Goal: Task Accomplishment & Management: Manage account settings

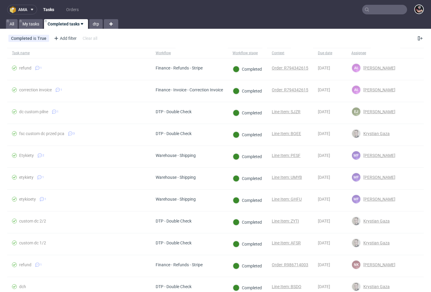
click at [29, 7] on button "ama" at bounding box center [22, 10] width 30 height 10
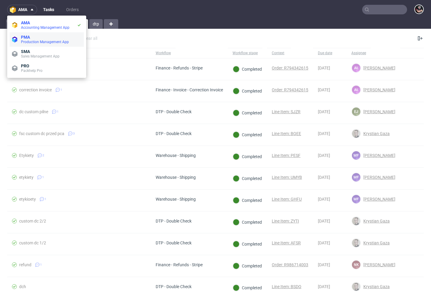
click at [30, 39] on span "PMA" at bounding box center [25, 37] width 9 height 5
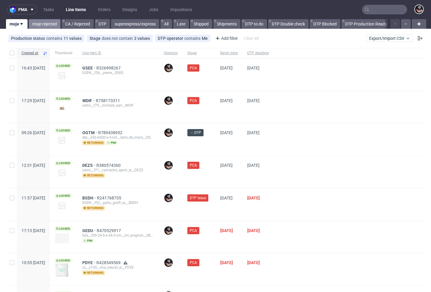
click at [43, 25] on link "moje rejected" at bounding box center [45, 24] width 32 height 10
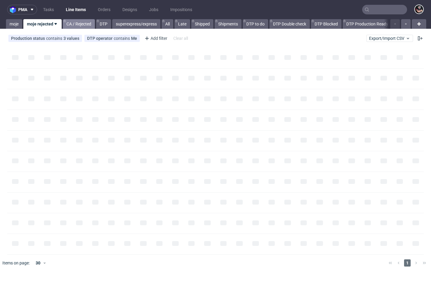
click at [82, 27] on link "CA / Rejected" at bounding box center [79, 24] width 32 height 10
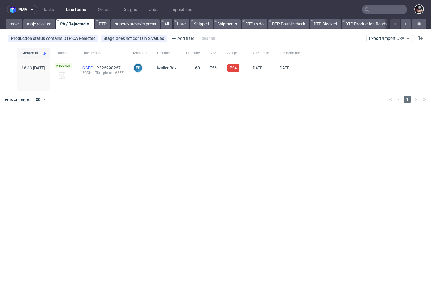
click at [96, 67] on span "GSEE" at bounding box center [89, 68] width 14 height 5
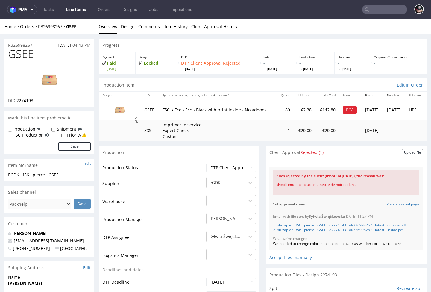
drag, startPoint x: 357, startPoint y: 195, endPoint x: 290, endPoint y: 197, distance: 67.1
click at [290, 191] on div "the client je ne peux pas mettre de noir dedans" at bounding box center [346, 185] width 139 height 12
copy div "je ne peux pas mettre de noir dedans"
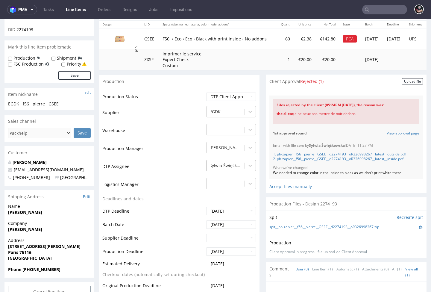
scroll to position [22, 0]
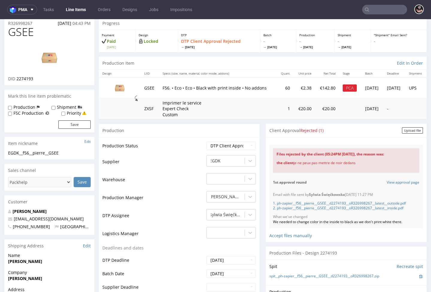
click at [85, 12] on link "Line Items" at bounding box center [75, 10] width 27 height 10
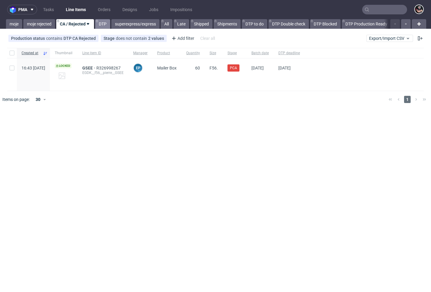
click at [107, 24] on link "DTP" at bounding box center [102, 24] width 15 height 10
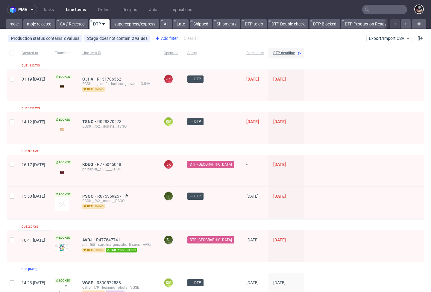
click at [169, 37] on div "Add filter" at bounding box center [166, 39] width 26 height 10
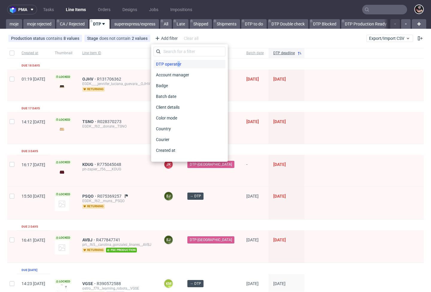
click at [176, 66] on span "DTP operator" at bounding box center [169, 64] width 30 height 8
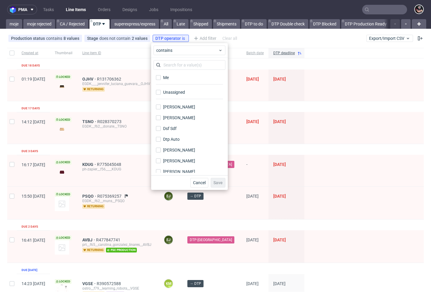
click at [176, 87] on div "Unassigned" at bounding box center [190, 94] width 72 height 15
click at [178, 91] on div "Unassigned" at bounding box center [174, 92] width 22 height 6
click at [161, 91] on input "Unassigned" at bounding box center [158, 92] width 5 height 5
checkbox input "true"
click at [217, 182] on span "Save" at bounding box center [217, 182] width 9 height 4
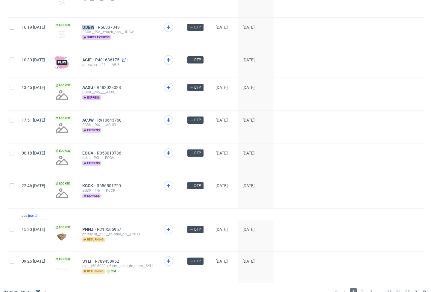
scroll to position [796, 0]
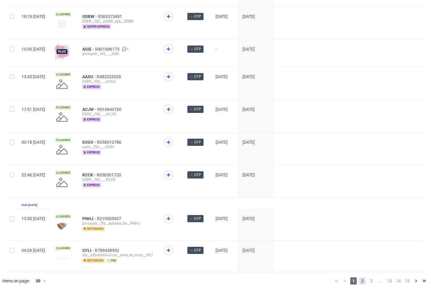
click at [359, 215] on span "2" at bounding box center [362, 280] width 7 height 7
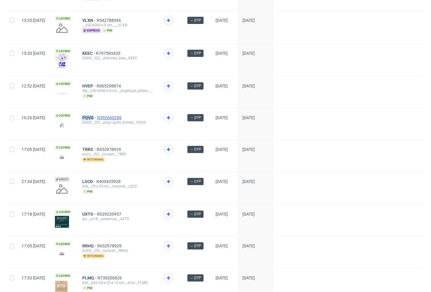
scroll to position [795, 0]
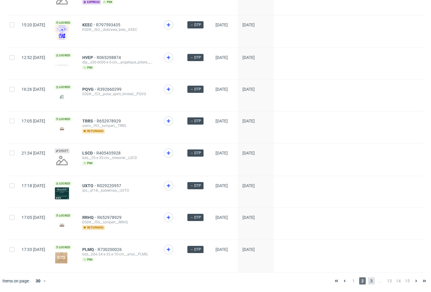
click at [368, 215] on span "3" at bounding box center [371, 280] width 7 height 7
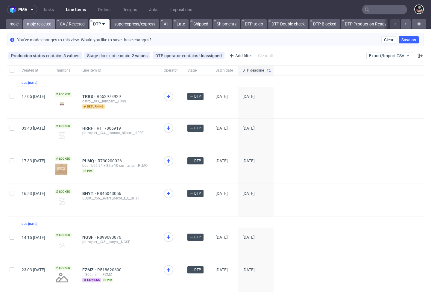
click at [24, 25] on link "moje rejected" at bounding box center [39, 24] width 32 height 10
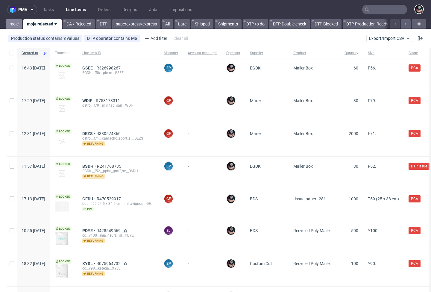
click at [11, 25] on link "moje" at bounding box center [14, 24] width 16 height 10
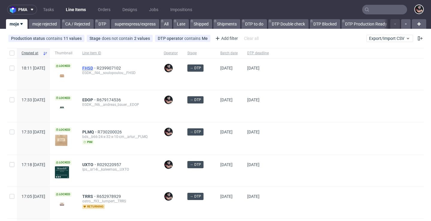
click at [97, 70] on span "FHSD" at bounding box center [89, 68] width 14 height 5
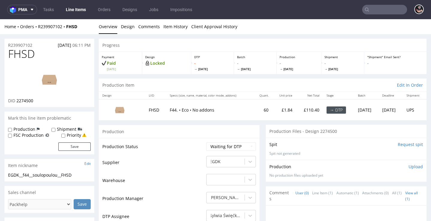
click at [399, 139] on div "Spit Request spit Spit not generated" at bounding box center [346, 148] width 161 height 22
click at [401, 146] on div "Spit Request spit Spit not generated" at bounding box center [346, 148] width 161 height 22
click at [401, 144] on input "Request spit" at bounding box center [410, 144] width 25 height 6
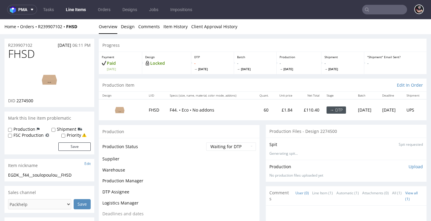
click at [24, 101] on span "2274500" at bounding box center [24, 101] width 17 height 6
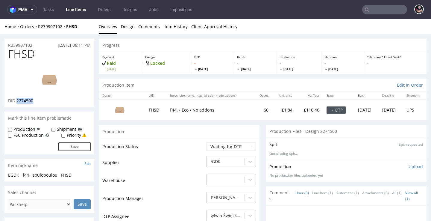
copy span "2274500"
click at [32, 172] on div "EGDK__f44__soulopoulou__FHSD" at bounding box center [49, 175] width 83 height 6
copy div "EGDK__f44__soulopoulou__FHSD Update"
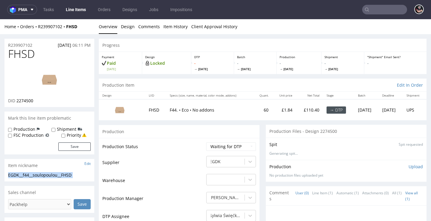
click at [25, 100] on span "2274500" at bounding box center [24, 101] width 17 height 6
copy span "2274500"
drag, startPoint x: 34, startPoint y: 44, endPoint x: 6, endPoint y: 43, distance: 28.2
click at [6, 43] on div "R239907102 12.10.2025 06:11 PM" at bounding box center [49, 44] width 90 height 10
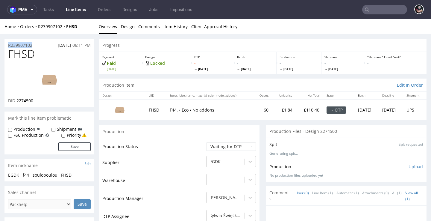
copy p "R239907102"
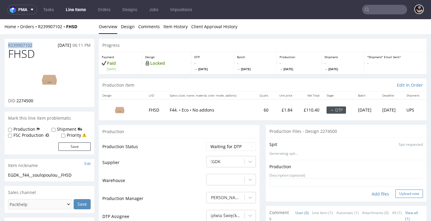
click at [395, 191] on button "Upload now" at bounding box center [409, 193] width 28 height 8
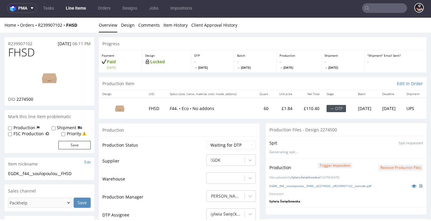
click at [82, 6] on link "Line Items" at bounding box center [75, 8] width 27 height 10
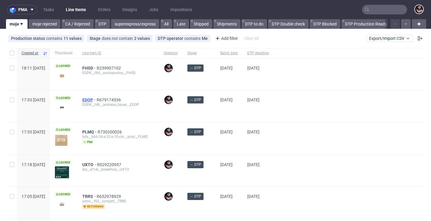
click at [97, 101] on span "EDOP" at bounding box center [89, 99] width 14 height 5
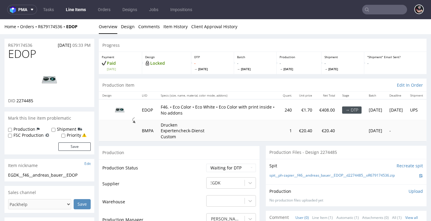
click at [25, 56] on span "EDOP" at bounding box center [22, 54] width 28 height 12
click at [27, 101] on span "2274485" at bounding box center [24, 101] width 17 height 6
copy span "2274485"
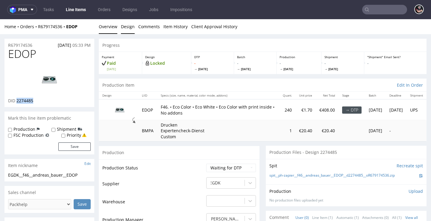
click at [132, 25] on link "Design" at bounding box center [128, 26] width 14 height 15
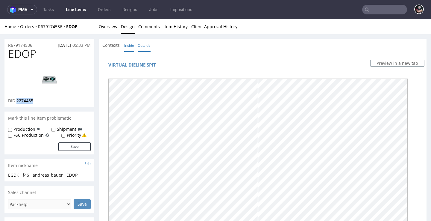
click at [131, 45] on link "Inside" at bounding box center [129, 45] width 10 height 13
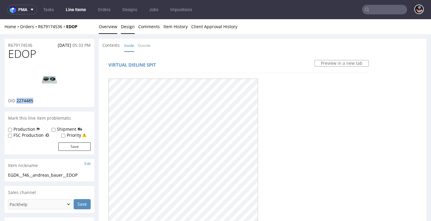
click at [108, 25] on link "Overview" at bounding box center [108, 26] width 19 height 15
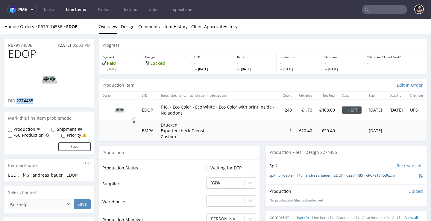
click at [289, 173] on link "spit__ph-zapier__f46__andreas_bauer__EDOP__d2274485__oR679174536.zip" at bounding box center [331, 175] width 125 height 5
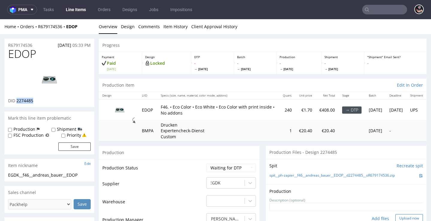
click at [400, 214] on button "Upload now" at bounding box center [409, 218] width 28 height 8
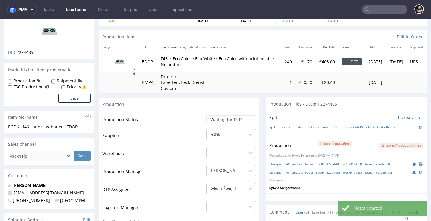
scroll to position [101, 0]
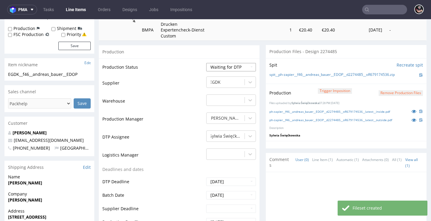
select select "dtp_production_ready"
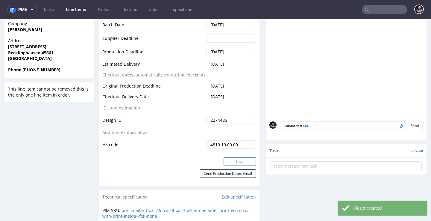
click at [230, 158] on button "Save" at bounding box center [240, 161] width 32 height 8
click at [79, 12] on link "Line Items" at bounding box center [75, 10] width 27 height 10
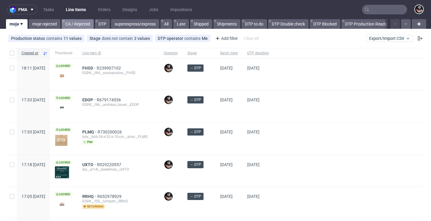
click at [83, 23] on link "CA / Rejected" at bounding box center [78, 24] width 32 height 10
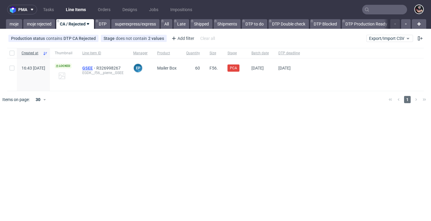
click at [96, 68] on span "GSEE" at bounding box center [89, 68] width 14 height 5
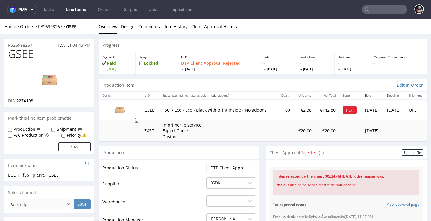
click at [369, 1] on nav "pma Tasks Line Items Orders Designs Jobs Impositions" at bounding box center [215, 9] width 431 height 19
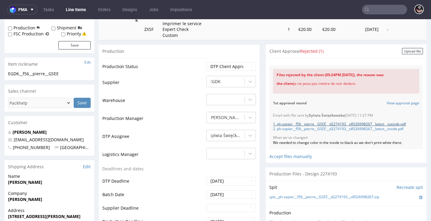
scroll to position [126, 0]
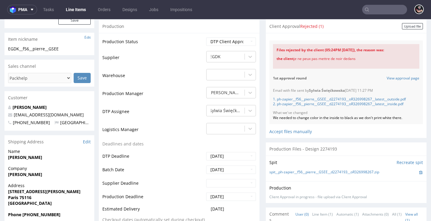
drag, startPoint x: 356, startPoint y: 70, endPoint x: 268, endPoint y: 61, distance: 88.4
click at [269, 61] on div "Files rejected by the client (05:24PM 12 Oct 2025), the reason was: the client …" at bounding box center [346, 56] width 154 height 32
click at [383, 124] on div "Email with file sent by Sylwia Święćkowska 11.10.2025 11:27 PM 1. ph-zapier__f5…" at bounding box center [346, 104] width 154 height 40
click at [234, 46] on div "Production Status Waiting for Artwork Waiting for Diecut Waiting for Mockup Wai…" at bounding box center [179, 167] width 161 height 269
select select "dtp_issue"
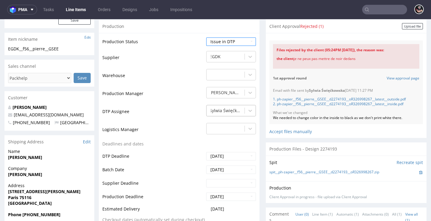
scroll to position [289, 0]
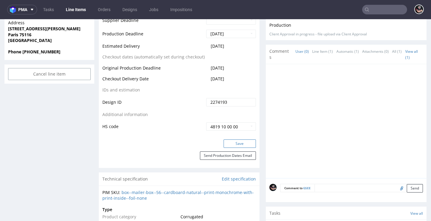
click at [229, 148] on button "Save" at bounding box center [240, 143] width 32 height 8
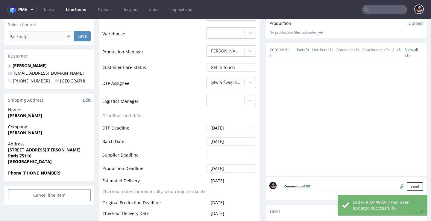
scroll to position [294, 0]
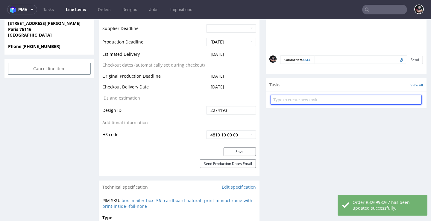
click at [320, 97] on input "text" at bounding box center [346, 100] width 151 height 10
type input "PLEASE CONTACT THE CLIENT"
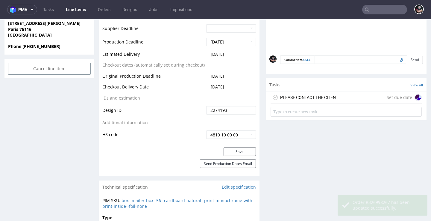
click at [308, 87] on div "Tasks View all" at bounding box center [346, 84] width 161 height 13
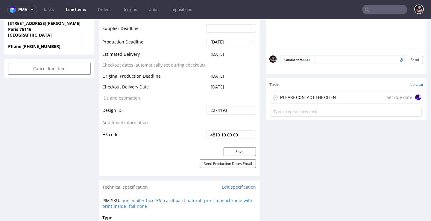
click at [311, 94] on div "PLEASE CONTACT THE CLIENT" at bounding box center [309, 97] width 58 height 7
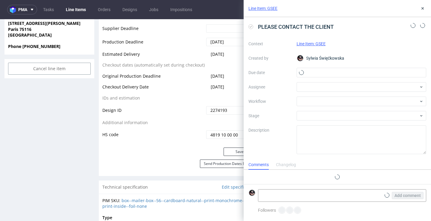
scroll to position [5, 0]
click at [316, 72] on input "text" at bounding box center [362, 73] width 130 height 10
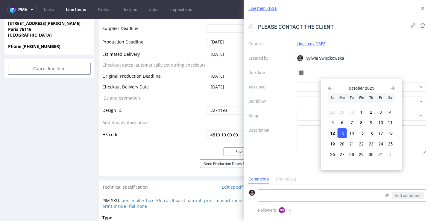
click at [339, 134] on button "13" at bounding box center [342, 133] width 9 height 10
type input "[DATE]"
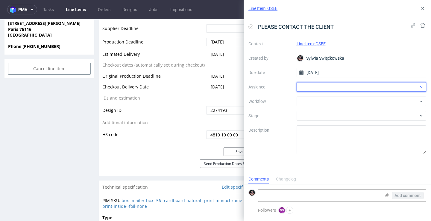
click at [311, 85] on div at bounding box center [362, 87] width 130 height 10
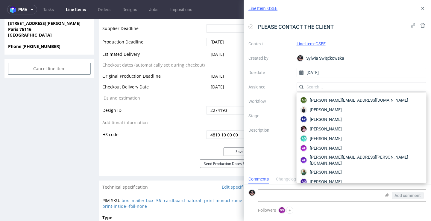
click at [282, 98] on label "Workflow" at bounding box center [269, 101] width 43 height 7
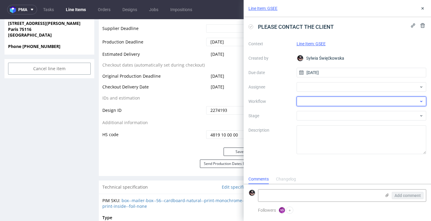
click at [303, 99] on div at bounding box center [362, 101] width 130 height 10
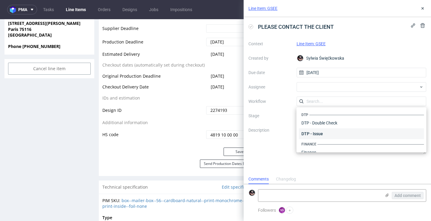
click at [317, 133] on div "DTP - Issue" at bounding box center [361, 133] width 125 height 11
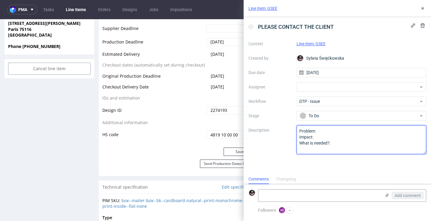
click at [324, 132] on textarea "Problem: Impact: What is needed?:" at bounding box center [362, 139] width 130 height 29
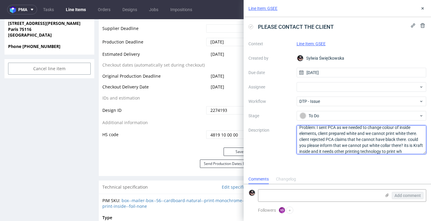
scroll to position [21, 0]
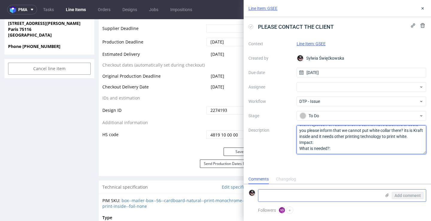
type textarea "Problem: I sent PCA as we needed to change colour of inside elements, client pr…"
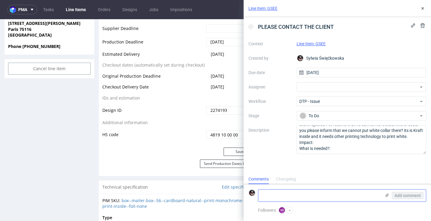
drag, startPoint x: 381, startPoint y: 195, endPoint x: 385, endPoint y: 194, distance: 4.1
click at [381, 195] on div "Add comment" at bounding box center [403, 195] width 45 height 12
click at [387, 192] on icon at bounding box center [387, 194] width 5 height 5
click at [0, 0] on input "file" at bounding box center [0, 0] width 0 height 0
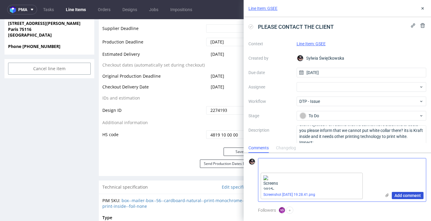
click at [402, 195] on span "Add comment" at bounding box center [408, 195] width 26 height 4
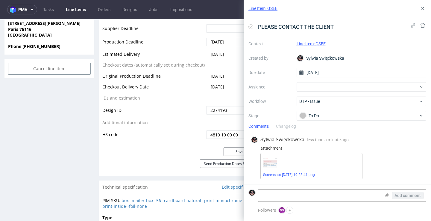
scroll to position [0, 0]
click at [421, 9] on icon at bounding box center [422, 8] width 5 height 5
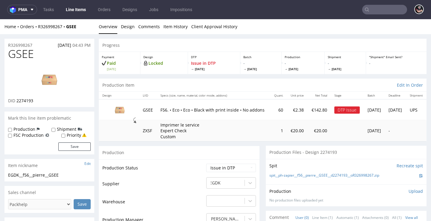
click at [81, 10] on link "Line Items" at bounding box center [75, 10] width 27 height 10
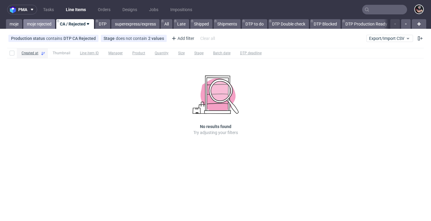
click at [45, 22] on link "moje rejected" at bounding box center [39, 24] width 32 height 10
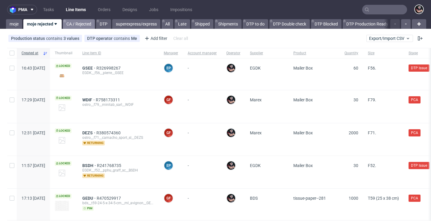
click at [84, 27] on link "CA / Rejected" at bounding box center [79, 24] width 32 height 10
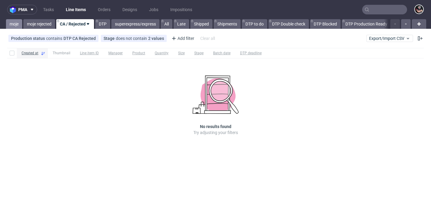
click at [20, 22] on link "moje" at bounding box center [14, 24] width 16 height 10
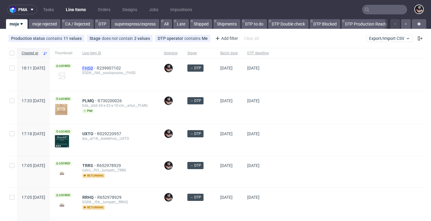
click at [97, 66] on span "FHSD" at bounding box center [89, 68] width 14 height 5
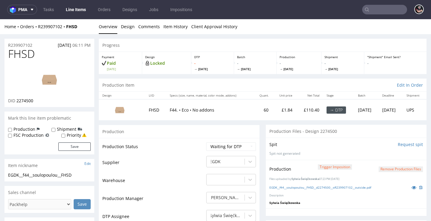
click at [242, 155] on td "Waiting for Artwork Waiting for Diecut Waiting for Mockup Waiting for DTP Waiti…" at bounding box center [230, 148] width 51 height 13
click at [241, 155] on td "Waiting for Artwork Waiting for Diecut Waiting for Mockup Waiting for DTP Waiti…" at bounding box center [230, 148] width 51 height 13
select select "dtp_production_ready"
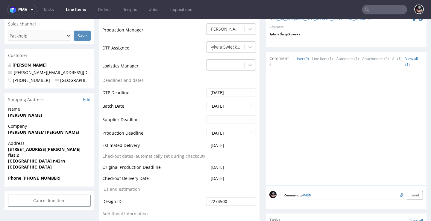
scroll to position [230, 0]
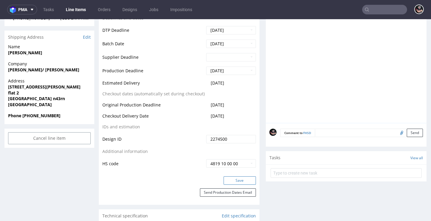
click at [235, 184] on button "Save" at bounding box center [240, 180] width 32 height 8
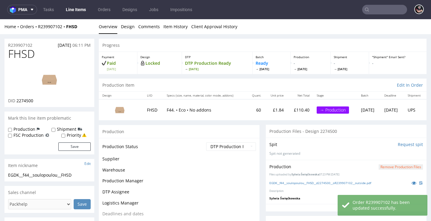
scroll to position [0, 0]
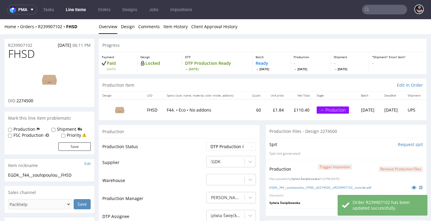
click at [76, 13] on link "Line Items" at bounding box center [75, 10] width 27 height 10
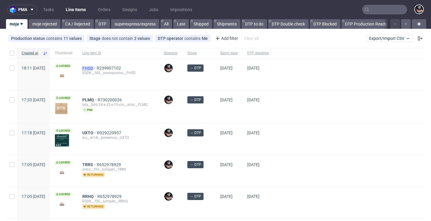
click at [97, 68] on span "FHSD" at bounding box center [89, 68] width 14 height 5
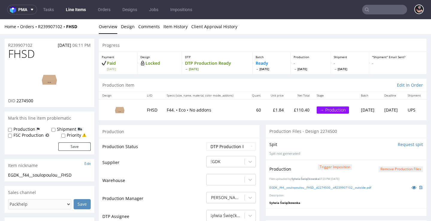
click at [75, 12] on link "Line Items" at bounding box center [75, 10] width 27 height 10
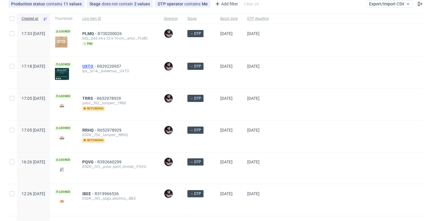
click at [97, 65] on span "UXTO" at bounding box center [89, 66] width 15 height 5
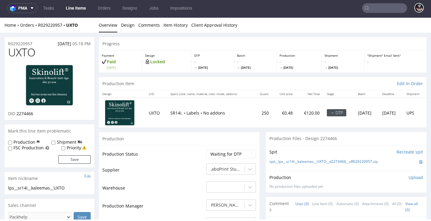
click at [28, 53] on span "UXTO" at bounding box center [22, 52] width 28 height 12
copy span "UXTO"
click at [125, 22] on link "Design" at bounding box center [128, 25] width 14 height 15
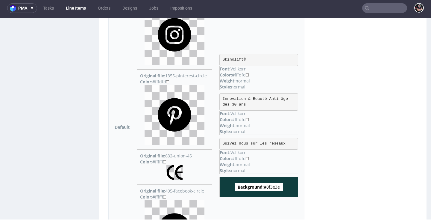
scroll to position [404, 0]
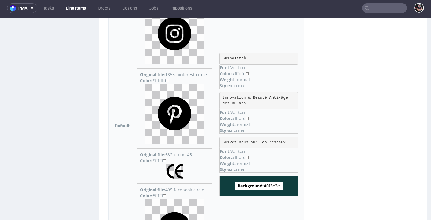
click at [271, 189] on div "Background: #0f3e3e" at bounding box center [258, 185] width 79 height 20
click at [272, 187] on span "Background: #0f3e3e" at bounding box center [259, 186] width 48 height 8
click at [272, 184] on span "Background: #0f3e3e" at bounding box center [259, 186] width 48 height 8
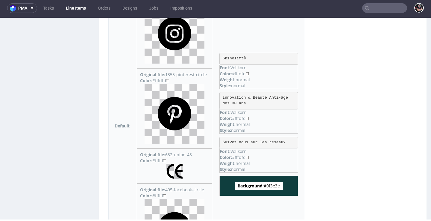
copy span "0f3e3e"
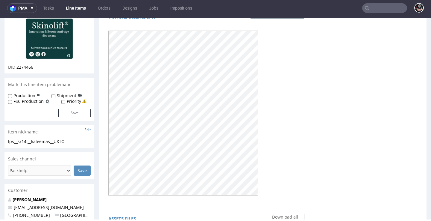
scroll to position [0, 0]
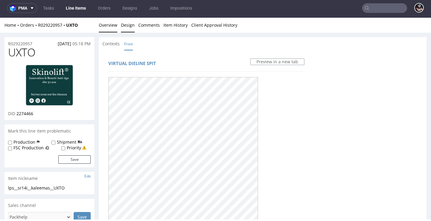
click at [106, 25] on link "Overview" at bounding box center [108, 25] width 19 height 15
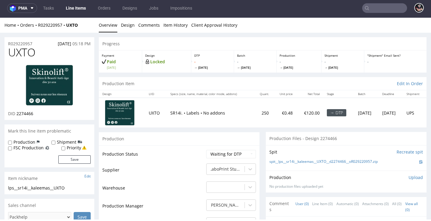
scroll to position [48, 0]
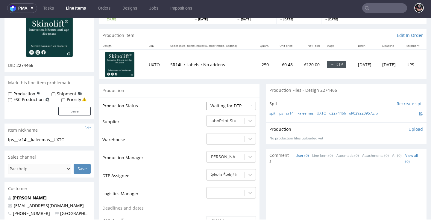
select select "dtp_production_ready"
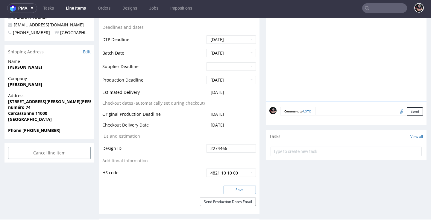
click at [235, 185] on button "Save" at bounding box center [240, 189] width 32 height 8
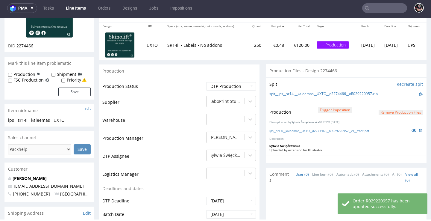
scroll to position [9, 0]
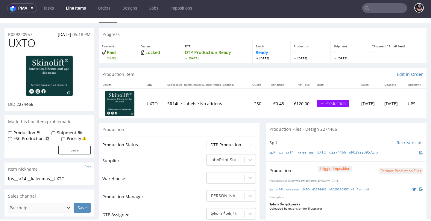
click at [76, 10] on link "Line Items" at bounding box center [75, 8] width 27 height 10
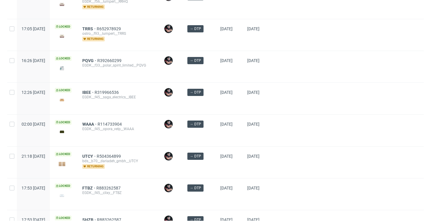
scroll to position [146, 0]
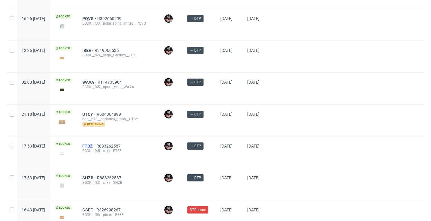
click at [96, 148] on span "FTBZ" at bounding box center [89, 145] width 14 height 5
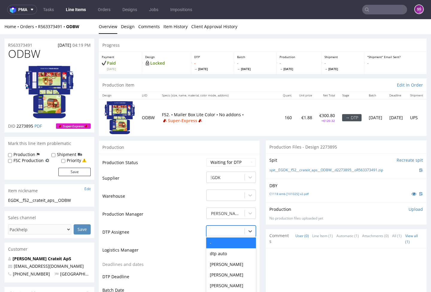
click at [239, 226] on div "- selected, 1 of 31. 31 results available. Use Up and Down to choose options, p…" at bounding box center [231, 229] width 50 height 8
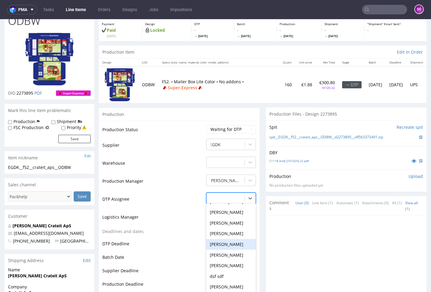
scroll to position [210, 0]
click at [306, 150] on p "DBY" at bounding box center [346, 153] width 154 height 6
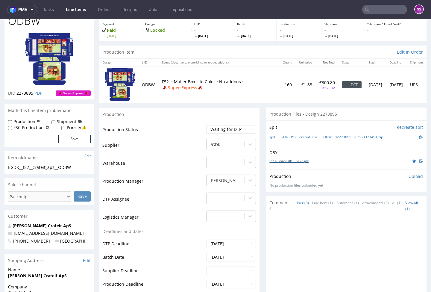
click at [289, 159] on link "C1118 emb [101025] v2.pdf" at bounding box center [288, 161] width 39 height 4
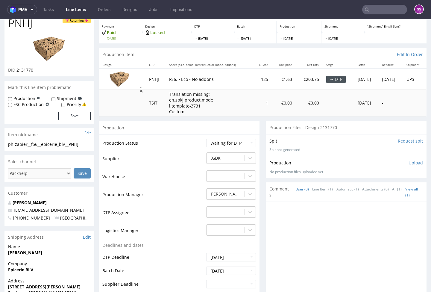
scroll to position [61, 0]
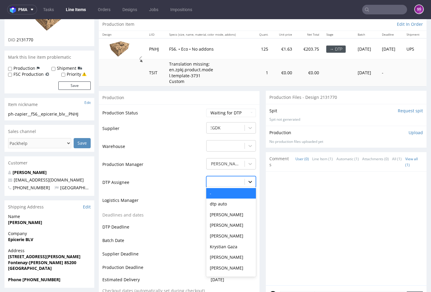
click at [247, 180] on icon at bounding box center [250, 182] width 6 height 6
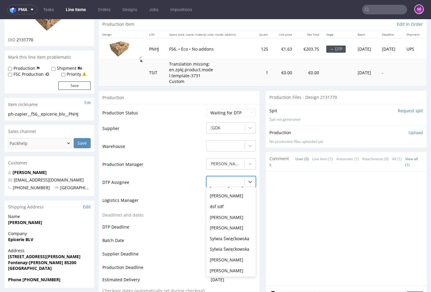
scroll to position [242, 0]
click at [232, 203] on div "Sylwia Święćkowska" at bounding box center [231, 207] width 50 height 11
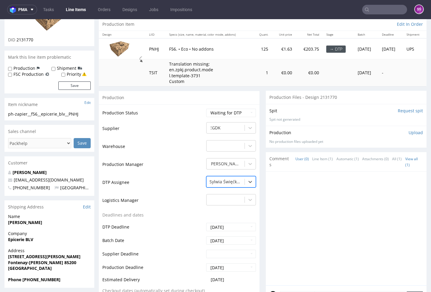
scroll to position [177, 0]
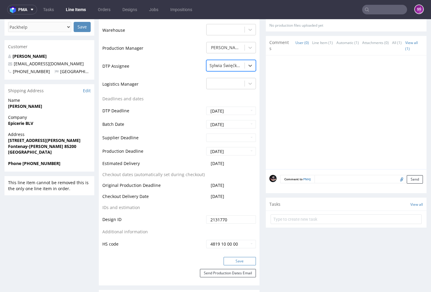
click at [239, 260] on button "Save" at bounding box center [240, 261] width 32 height 8
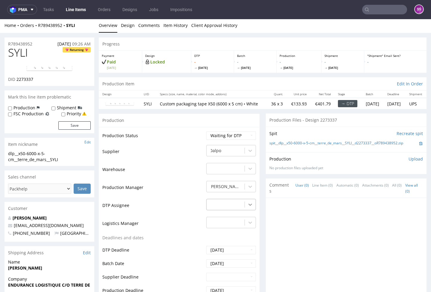
click at [246, 207] on div "-" at bounding box center [231, 203] width 50 height 8
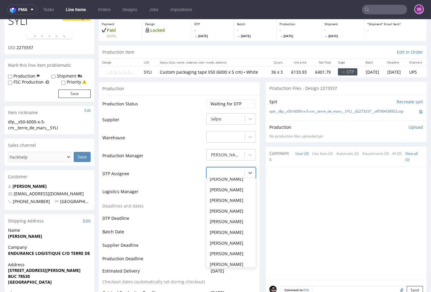
scroll to position [242, 0]
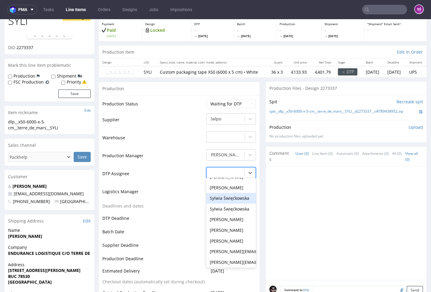
click at [234, 204] on div "Sylwia Święćkowska" at bounding box center [231, 198] width 50 height 11
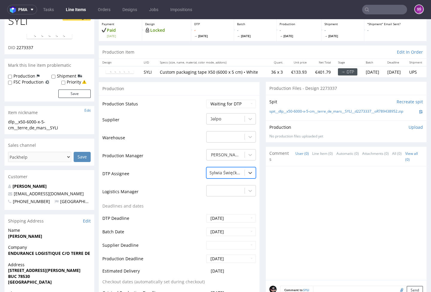
scroll to position [209, 0]
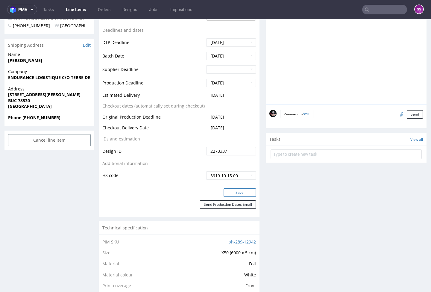
click at [235, 197] on button "Save" at bounding box center [240, 192] width 32 height 8
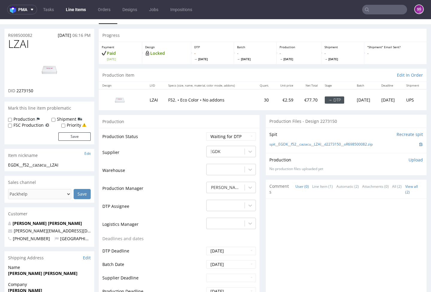
scroll to position [31, 0]
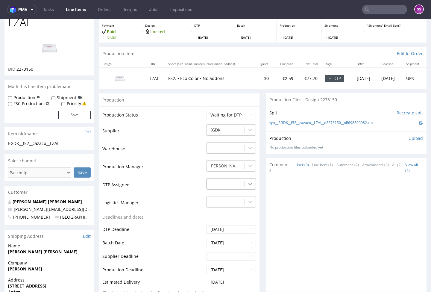
click at [247, 187] on icon at bounding box center [250, 184] width 6 height 6
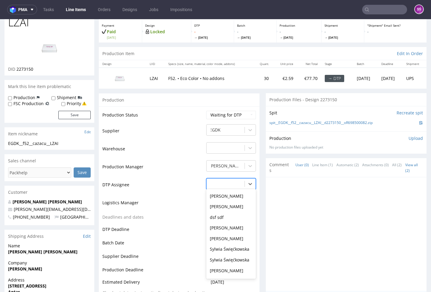
scroll to position [242, 0]
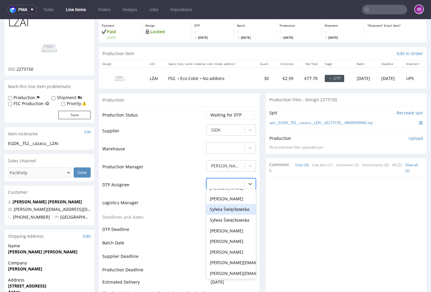
click at [239, 215] on div "Sylwia Święćkowska" at bounding box center [231, 209] width 50 height 11
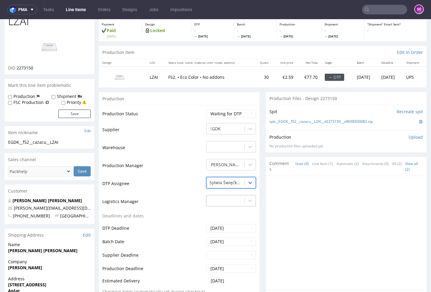
scroll to position [157, 0]
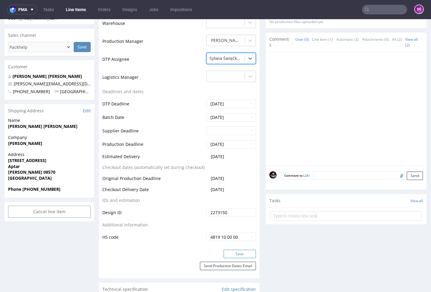
click at [235, 258] on button "Save" at bounding box center [240, 254] width 32 height 8
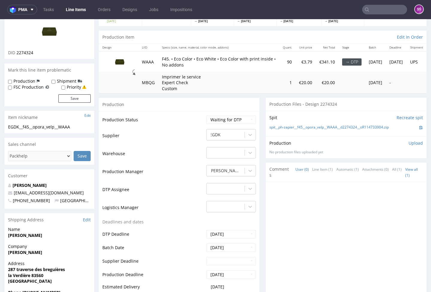
scroll to position [92, 0]
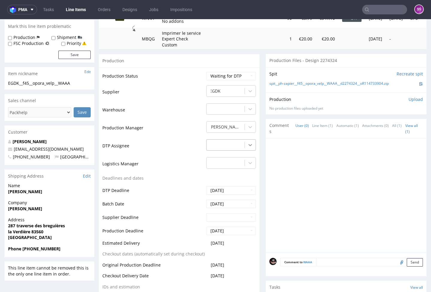
click at [247, 142] on icon at bounding box center [250, 145] width 6 height 6
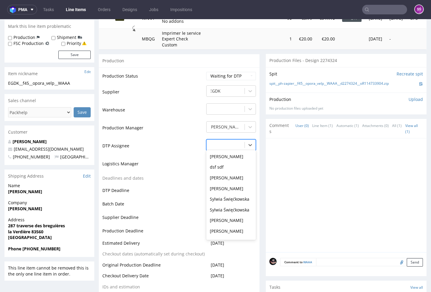
scroll to position [242, 0]
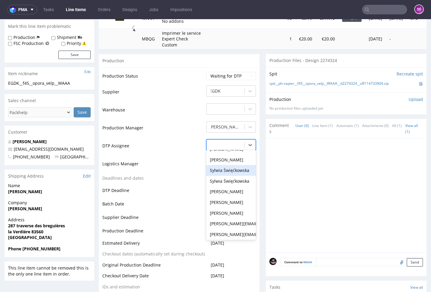
click at [229, 167] on div "Sylwia Święćkowska" at bounding box center [231, 170] width 50 height 11
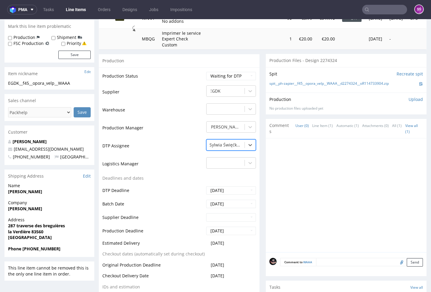
scroll to position [212, 0]
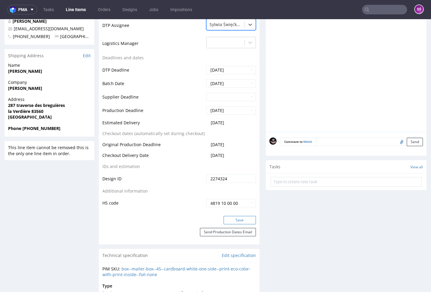
click at [231, 217] on button "Save" at bounding box center [240, 220] width 32 height 8
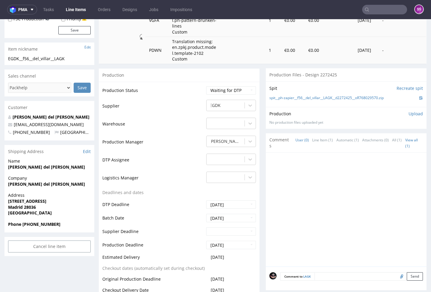
scroll to position [187, 0]
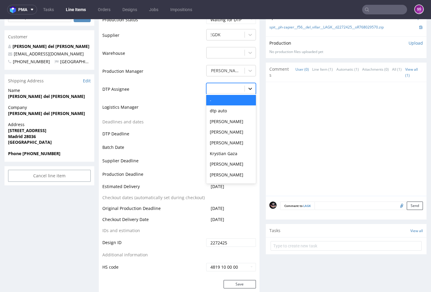
click at [247, 92] on icon at bounding box center [250, 89] width 6 height 6
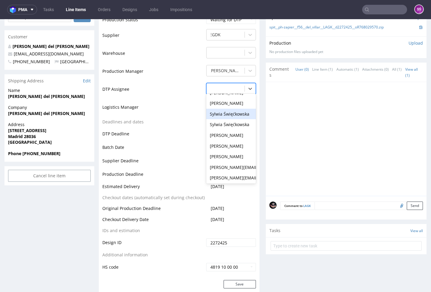
click at [233, 119] on div "Sylwia Święćkowska" at bounding box center [231, 114] width 50 height 11
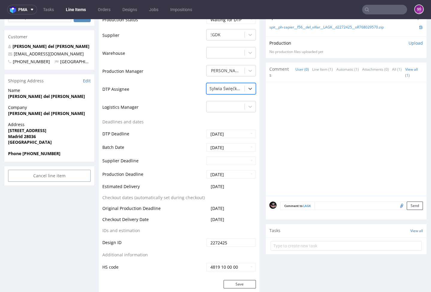
scroll to position [301, 0]
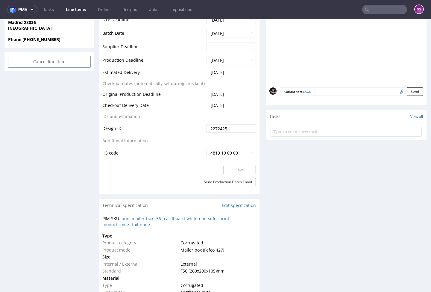
click at [232, 178] on div "Save" at bounding box center [179, 172] width 161 height 12
click at [231, 174] on button "Save" at bounding box center [240, 170] width 32 height 8
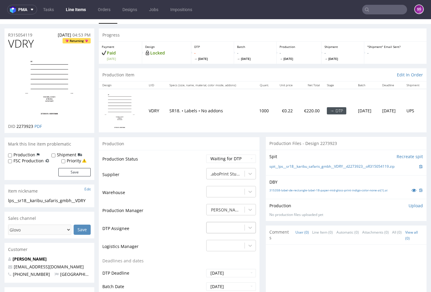
click at [237, 222] on div "-" at bounding box center [231, 226] width 50 height 8
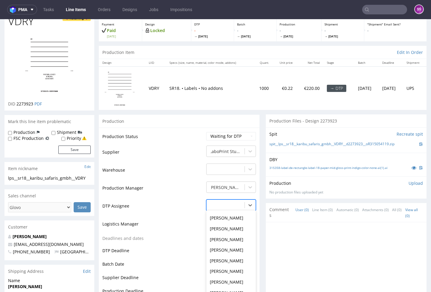
scroll to position [201, 0]
click at [236, 266] on div "Sylwia Święćkowska" at bounding box center [231, 271] width 50 height 11
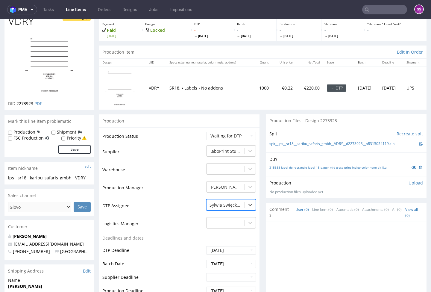
scroll to position [158, 0]
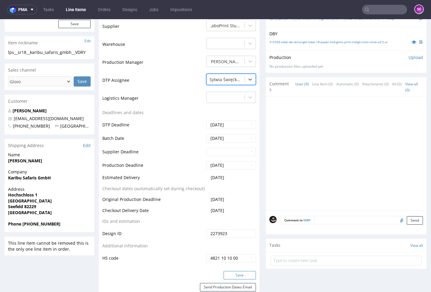
click at [236, 271] on button "Save" at bounding box center [240, 275] width 32 height 8
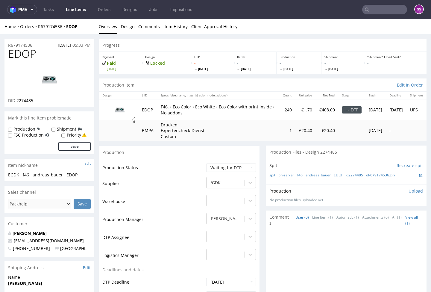
scroll to position [118, 0]
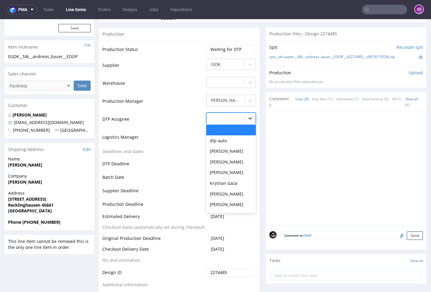
click at [245, 121] on div at bounding box center [250, 118] width 11 height 11
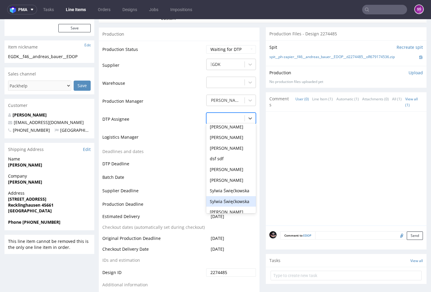
scroll to position [196, 0]
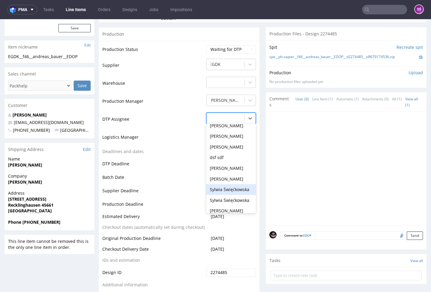
click at [221, 186] on div "Sylwia Święćkowska" at bounding box center [231, 189] width 50 height 11
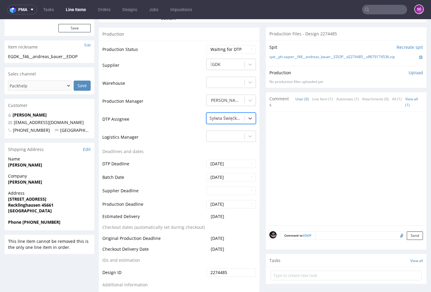
scroll to position [241, 0]
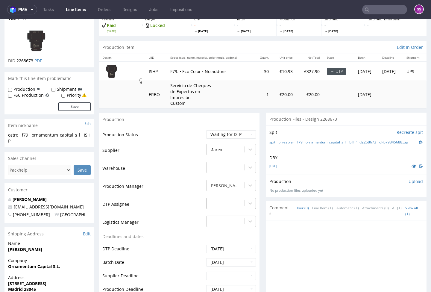
click at [237, 202] on div "-" at bounding box center [226, 204] width 38 height 10
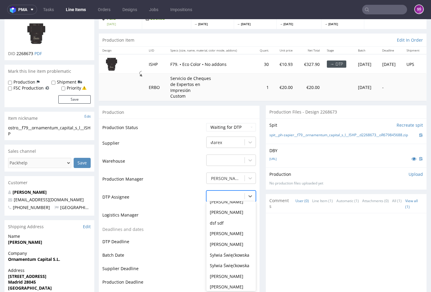
scroll to position [242, 0]
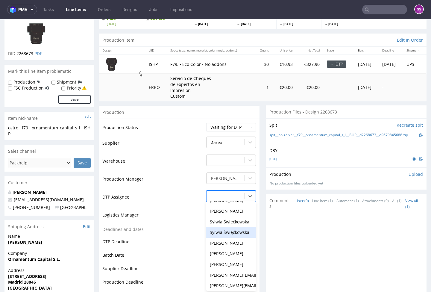
click at [234, 229] on div "Sylwia Święćkowska" at bounding box center [231, 232] width 50 height 11
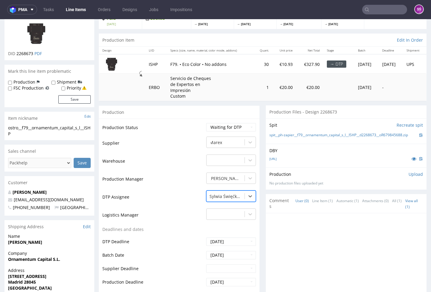
scroll to position [169, 0]
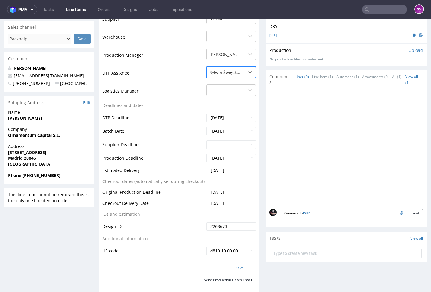
click at [242, 264] on button "Save" at bounding box center [240, 268] width 32 height 8
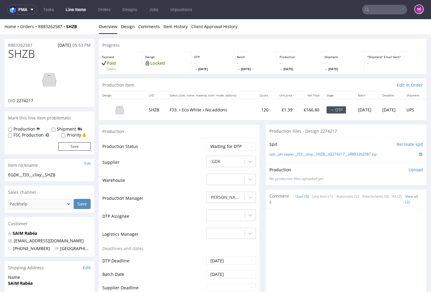
scroll to position [45, 0]
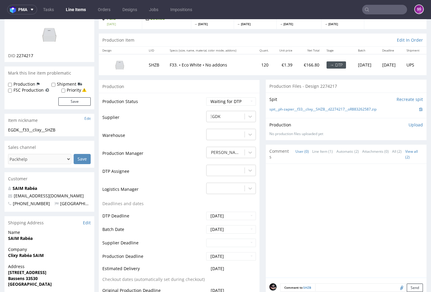
click at [249, 182] on td "-" at bounding box center [230, 173] width 51 height 18
click at [247, 173] on icon at bounding box center [250, 170] width 6 height 6
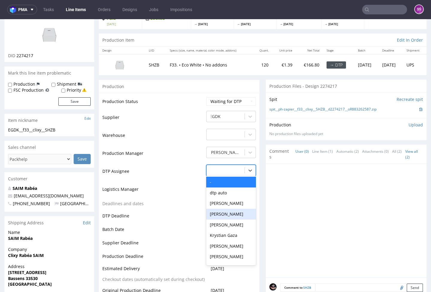
scroll to position [242, 0]
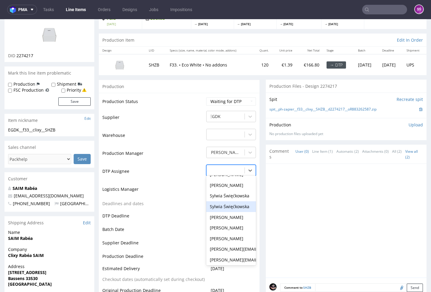
click at [242, 201] on div "Sylwia Święćkowska" at bounding box center [231, 195] width 50 height 11
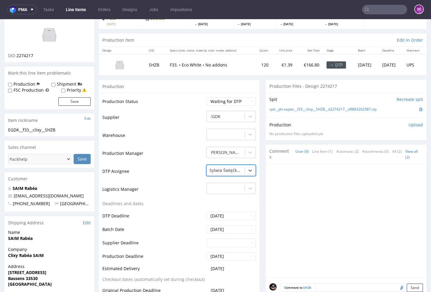
scroll to position [170, 0]
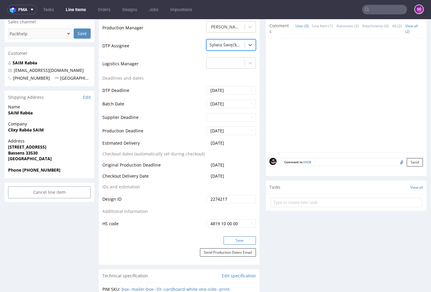
click at [236, 245] on button "Save" at bounding box center [240, 240] width 32 height 8
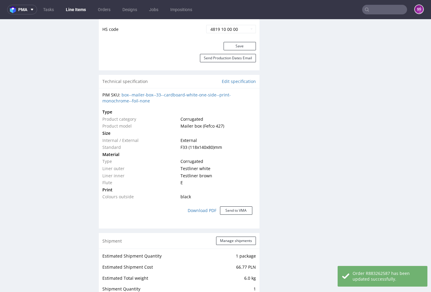
scroll to position [0, 0]
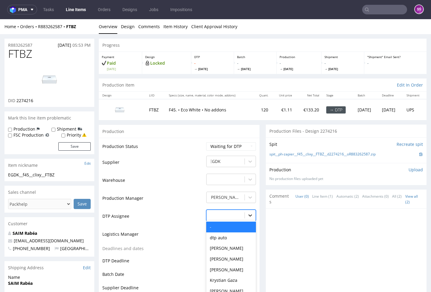
click at [245, 218] on div "- selected, 1 of 31. 31 results available. Use Up and Down to choose options, p…" at bounding box center [231, 214] width 50 height 8
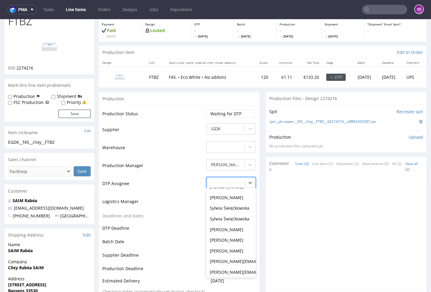
scroll to position [33, 0]
click at [236, 213] on div "Sylwia Święćkowska" at bounding box center [231, 207] width 50 height 11
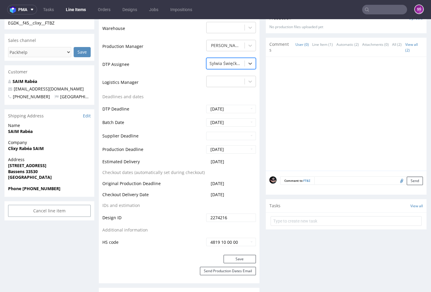
scroll to position [224, 0]
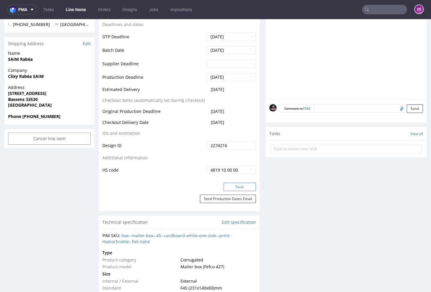
click at [238, 191] on button "Save" at bounding box center [240, 187] width 32 height 8
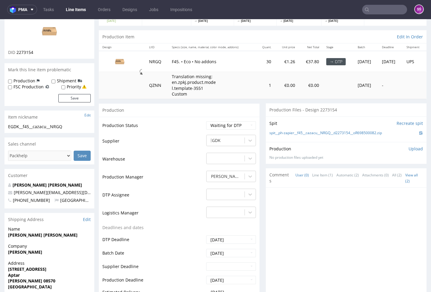
scroll to position [101, 0]
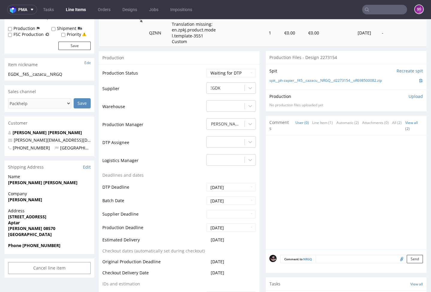
click at [242, 147] on td "-" at bounding box center [230, 145] width 51 height 18
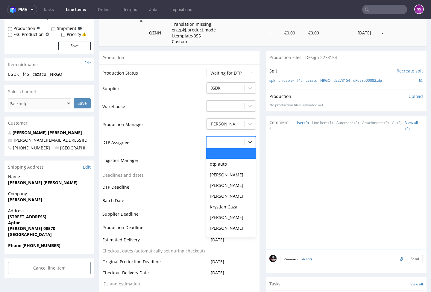
click at [248, 143] on icon at bounding box center [250, 142] width 4 height 2
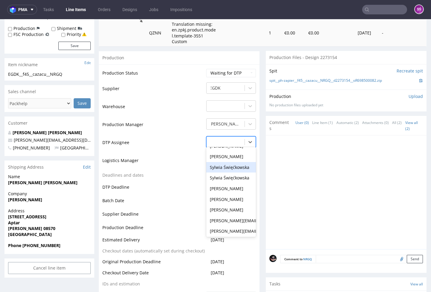
click at [229, 172] on div "Sylwia Święćkowska" at bounding box center [231, 167] width 50 height 11
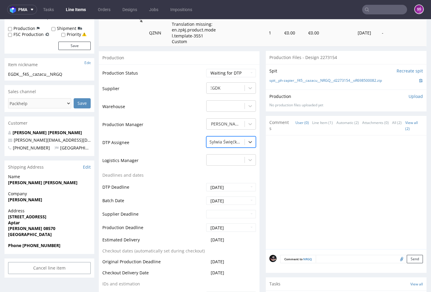
scroll to position [216, 0]
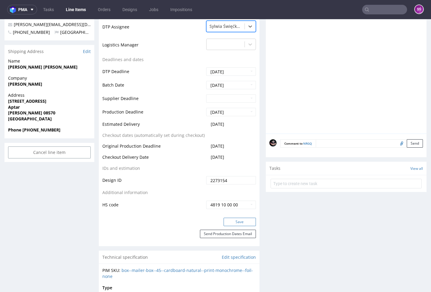
click at [228, 226] on button "Save" at bounding box center [240, 222] width 32 height 8
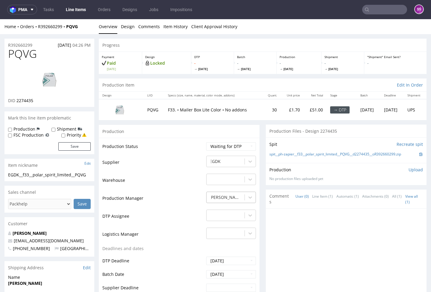
scroll to position [51, 0]
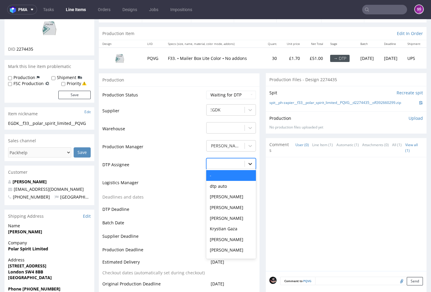
click at [247, 162] on icon at bounding box center [250, 164] width 6 height 6
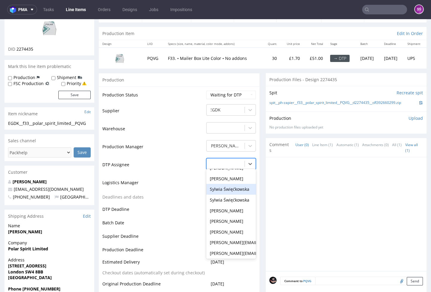
click at [231, 184] on div "Sylwia Święćkowska" at bounding box center [231, 189] width 50 height 11
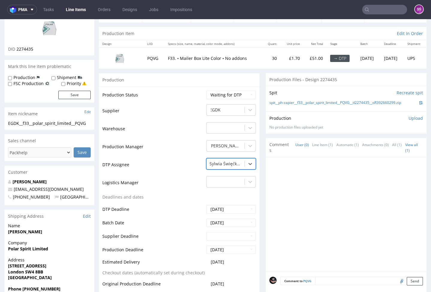
scroll to position [178, 0]
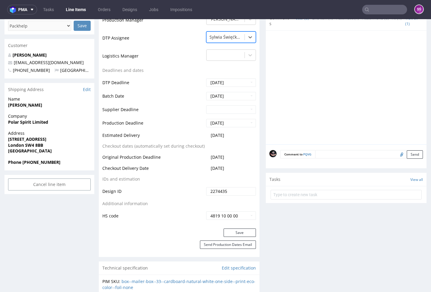
click at [236, 226] on div "Production Status Waiting for Artwork Waiting for Diecut Waiting for Mockup Wai…" at bounding box center [179, 94] width 161 height 269
click at [236, 228] on button "Save" at bounding box center [240, 232] width 32 height 8
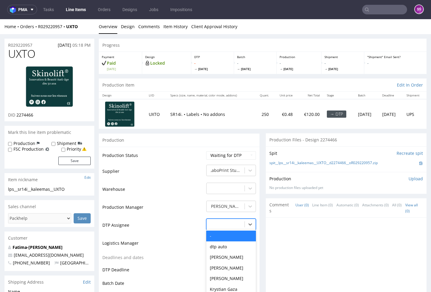
drag, startPoint x: 249, startPoint y: 226, endPoint x: 244, endPoint y: 264, distance: 38.3
click at [249, 226] on div "- selected, 1 of 31. 31 results available. Use Up and Down to choose options, p…" at bounding box center [231, 223] width 50 height 8
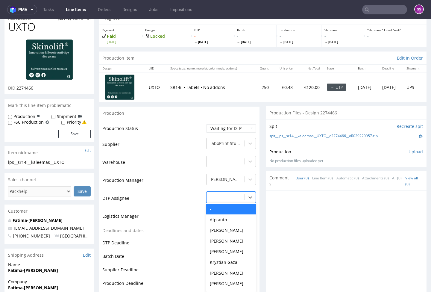
scroll to position [205, 0]
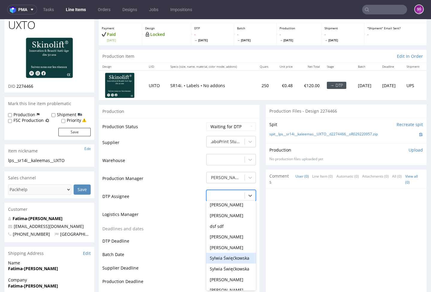
click at [237, 253] on div "Sylwia Święćkowska" at bounding box center [231, 258] width 50 height 11
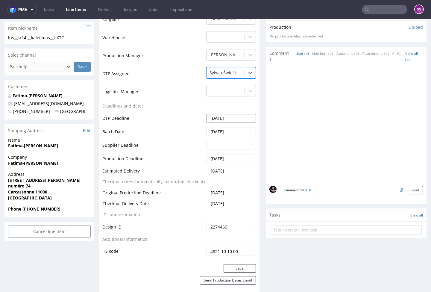
scroll to position [222, 0]
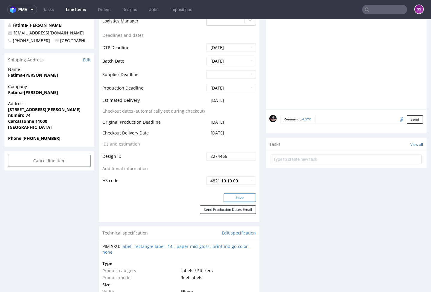
click at [235, 193] on button "Save" at bounding box center [240, 197] width 32 height 8
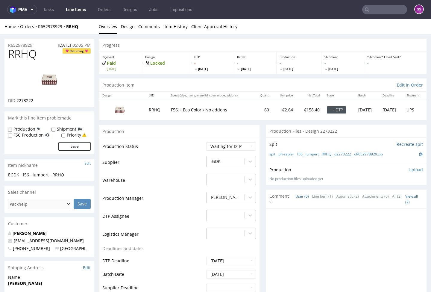
click at [120, 28] on li "Overview" at bounding box center [110, 27] width 22 height 6
click at [121, 28] on link "Design" at bounding box center [128, 26] width 14 height 15
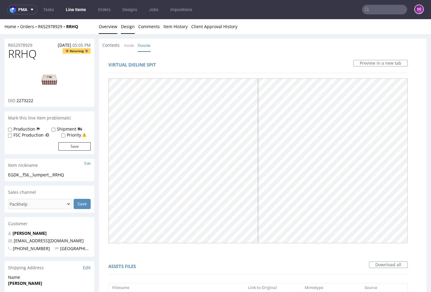
click at [113, 24] on link "Overview" at bounding box center [108, 26] width 19 height 15
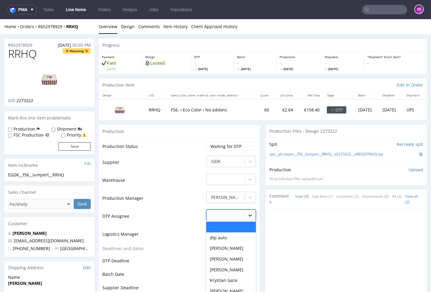
click at [242, 216] on div "- selected, 1 of 31. 31 results available. Use Up and Down to choose options, p…" at bounding box center [231, 214] width 50 height 8
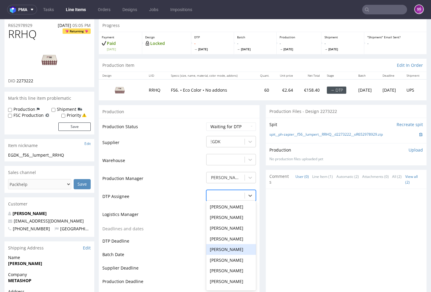
scroll to position [239, 0]
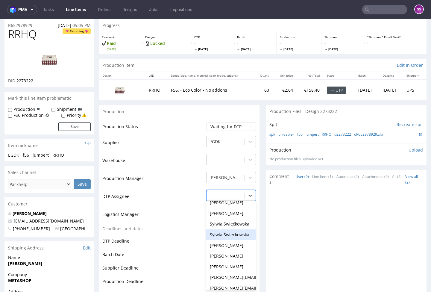
click at [236, 219] on div "Sylwia Święćkowska" at bounding box center [231, 224] width 50 height 11
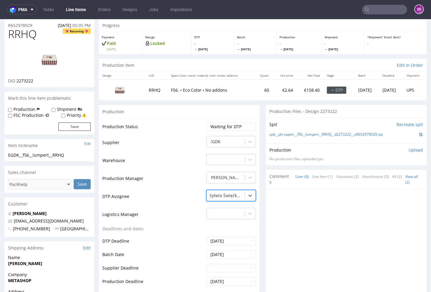
scroll to position [146, 0]
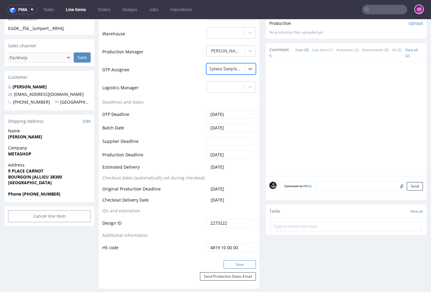
click at [240, 263] on button "Save" at bounding box center [240, 264] width 32 height 8
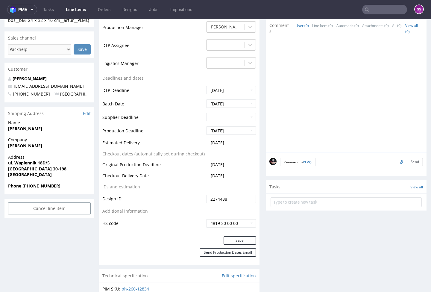
scroll to position [64, 0]
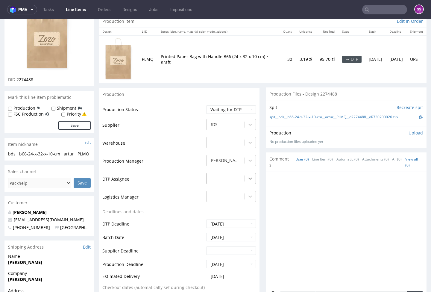
click at [250, 177] on div at bounding box center [250, 178] width 11 height 11
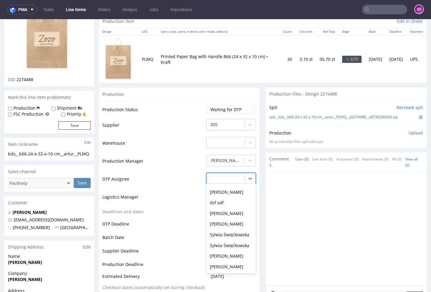
scroll to position [242, 0]
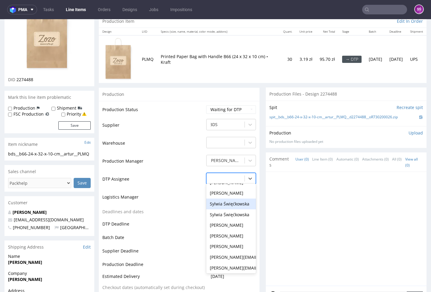
click at [234, 198] on div "Sylwia Święćkowska" at bounding box center [231, 203] width 50 height 11
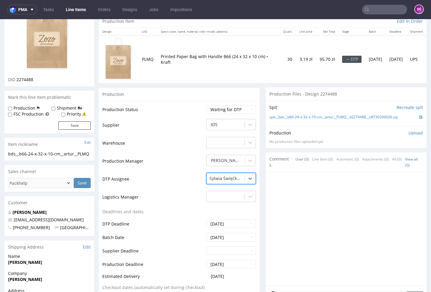
scroll to position [190, 0]
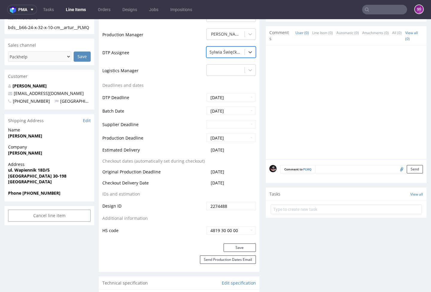
drag, startPoint x: 234, startPoint y: 245, endPoint x: 230, endPoint y: 236, distance: 9.7
click at [234, 245] on button "Save" at bounding box center [240, 247] width 32 height 8
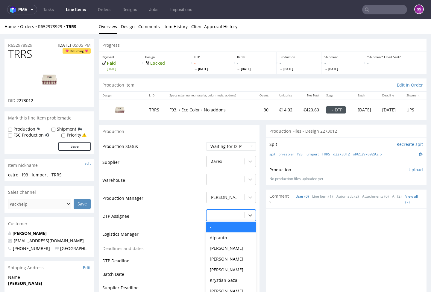
drag, startPoint x: 246, startPoint y: 212, endPoint x: 233, endPoint y: 244, distance: 34.6
click at [246, 212] on div "- selected, 1 of 31. 31 results available. Use Up and Down to choose options, p…" at bounding box center [231, 214] width 50 height 8
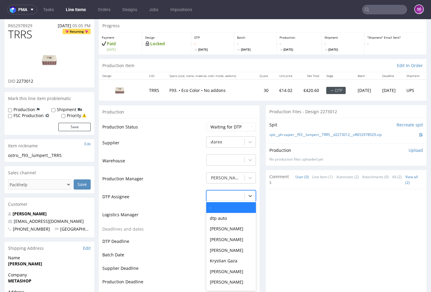
scroll to position [210, 0]
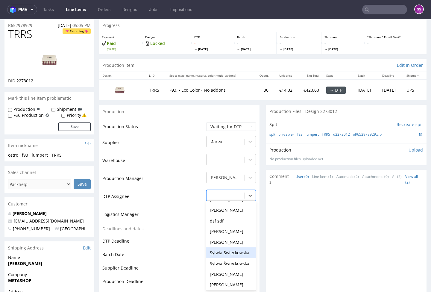
click at [232, 248] on div "Sylwia Święćkowska" at bounding box center [231, 252] width 50 height 11
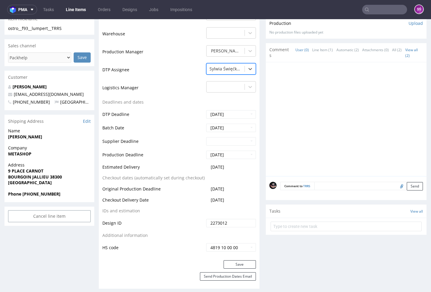
scroll to position [219, 0]
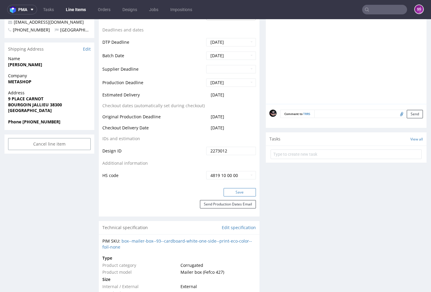
click at [235, 188] on button "Save" at bounding box center [240, 192] width 32 height 8
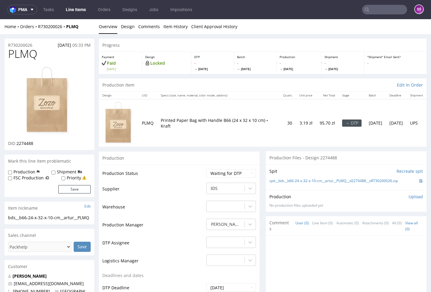
click at [240, 247] on td "-" at bounding box center [230, 245] width 51 height 18
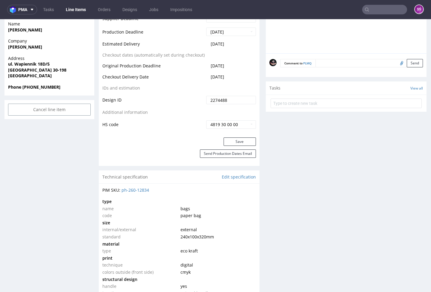
scroll to position [96, 0]
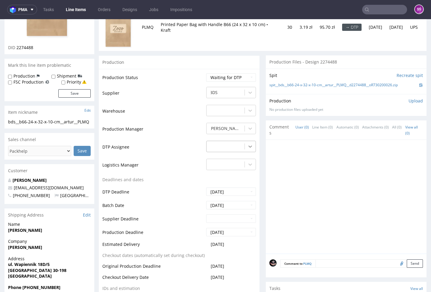
click at [247, 148] on icon at bounding box center [250, 146] width 6 height 6
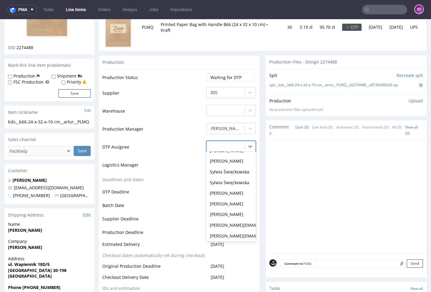
scroll to position [242, 0]
click at [231, 166] on div "Sylwia Święćkowska" at bounding box center [231, 171] width 50 height 11
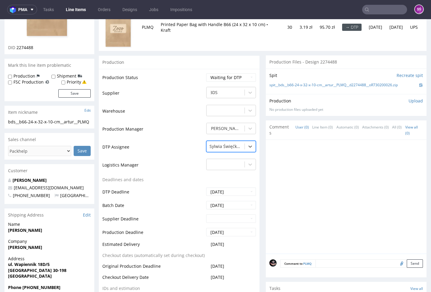
scroll to position [219, 0]
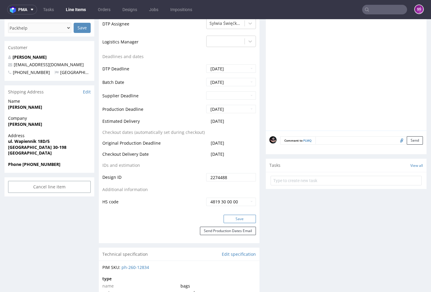
click at [233, 216] on button "Save" at bounding box center [240, 219] width 32 height 8
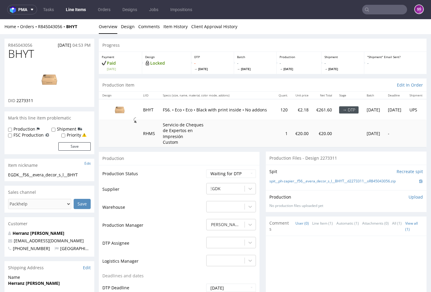
click at [227, 0] on nav "pma Tasks Line Items Orders Designs Jobs Impositions SŚ" at bounding box center [215, 9] width 431 height 19
click at [122, 27] on link "Design" at bounding box center [128, 26] width 14 height 15
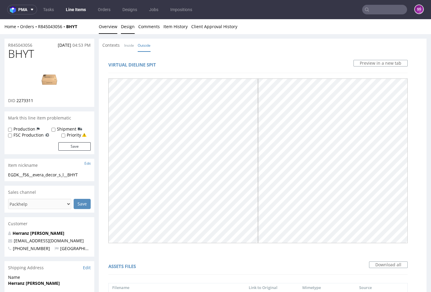
click at [111, 25] on link "Overview" at bounding box center [108, 26] width 19 height 15
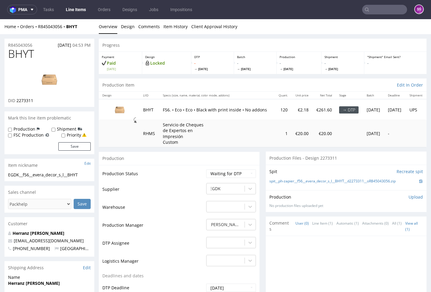
scroll to position [121, 0]
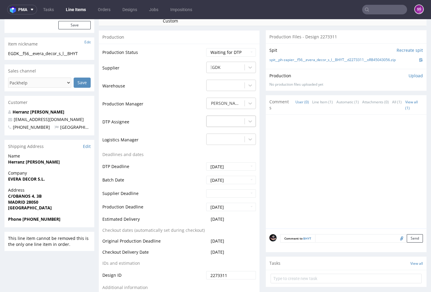
click at [239, 126] on div "-" at bounding box center [226, 121] width 38 height 10
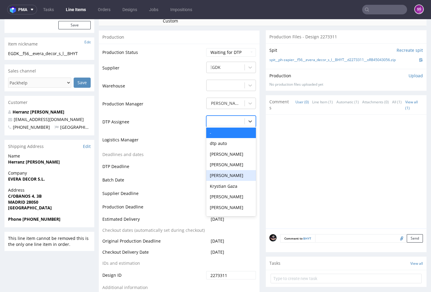
scroll to position [242, 0]
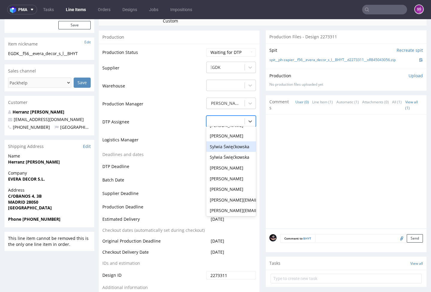
click at [236, 151] on div "Sylwia Święćkowska" at bounding box center [231, 146] width 50 height 11
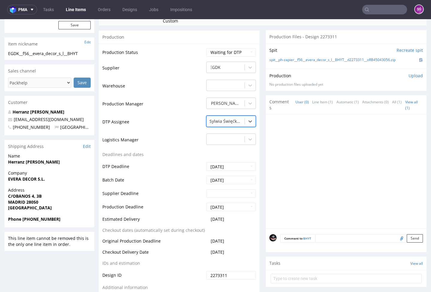
scroll to position [247, 0]
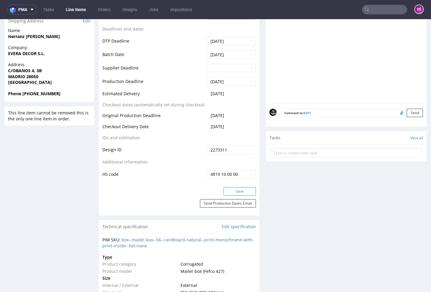
click at [241, 195] on button "Save" at bounding box center [240, 191] width 32 height 8
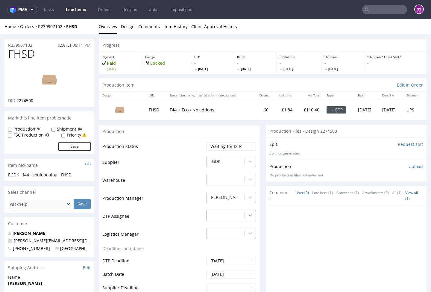
click at [245, 213] on div at bounding box center [250, 215] width 11 height 11
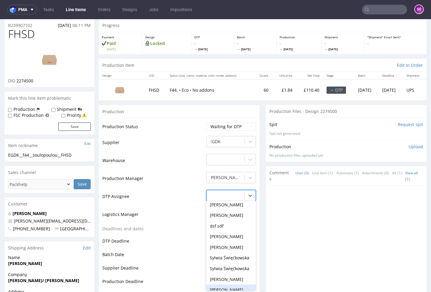
scroll to position [242, 0]
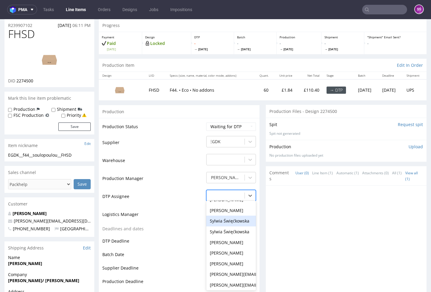
click at [235, 216] on div "Sylwia Święćkowska" at bounding box center [231, 221] width 50 height 11
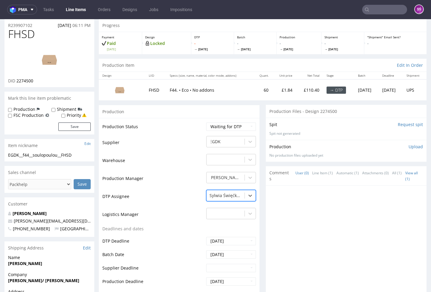
scroll to position [134, 0]
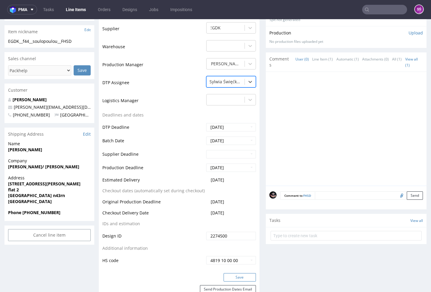
click at [225, 276] on button "Save" at bounding box center [240, 277] width 32 height 8
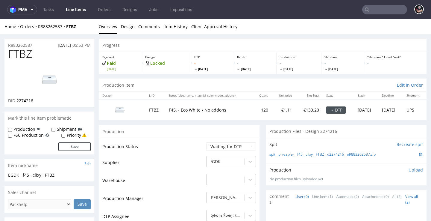
click at [23, 100] on span "2274216" at bounding box center [24, 101] width 17 height 6
copy span "2274216"
click at [286, 151] on div "spit__ph-zapier__f45__clixy__FTBZ__d2274216__oR883262587.zip" at bounding box center [346, 154] width 154 height 7
click at [286, 153] on link "spit__ph-zapier__f45__clixy__FTBZ__d2274216__oR883262587.zip" at bounding box center [322, 154] width 106 height 5
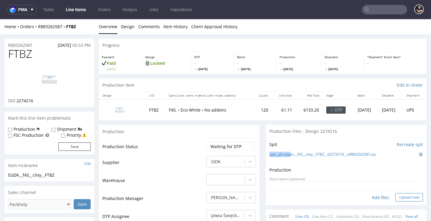
click at [395, 195] on button "Upload now" at bounding box center [409, 197] width 28 height 8
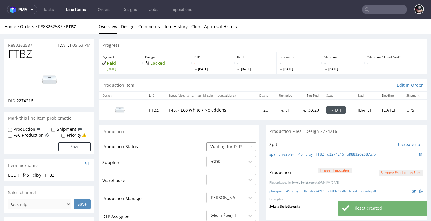
select select "dtp_production_ready"
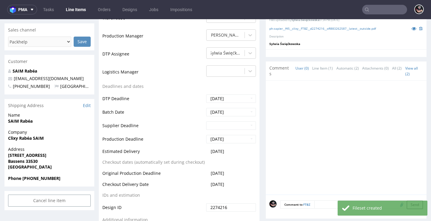
scroll to position [215, 0]
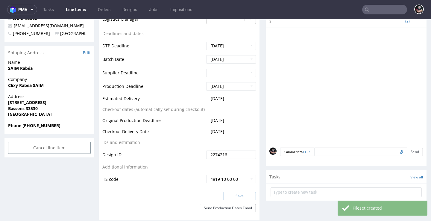
click at [233, 195] on button "Save" at bounding box center [240, 196] width 32 height 8
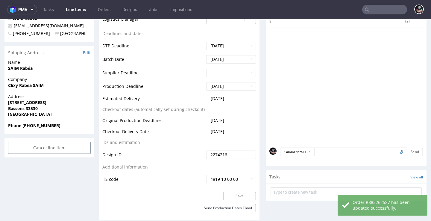
scroll to position [0, 0]
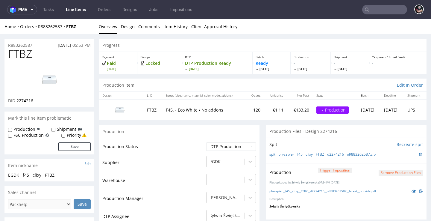
click at [71, 9] on link "Line Items" at bounding box center [75, 10] width 27 height 10
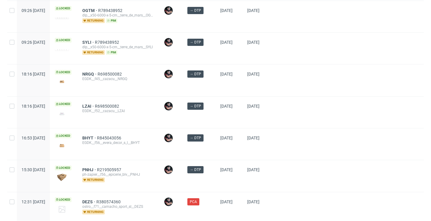
scroll to position [516, 0]
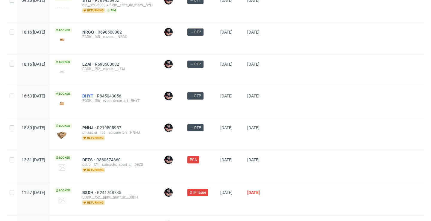
click at [97, 96] on span "BHYT" at bounding box center [89, 95] width 15 height 5
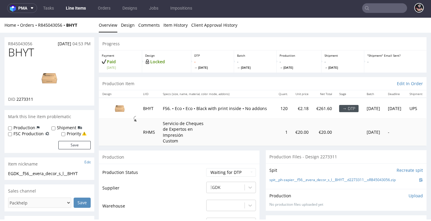
click at [24, 98] on span "2273311" at bounding box center [24, 99] width 17 height 6
copy span "2273311"
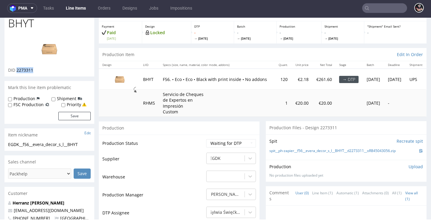
scroll to position [19, 0]
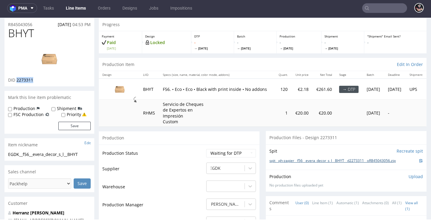
click at [312, 159] on link "spit__ph-zapier__f56__evera_decor_s_l__BHYT__d2273311__oR845043056.zip" at bounding box center [332, 160] width 126 height 5
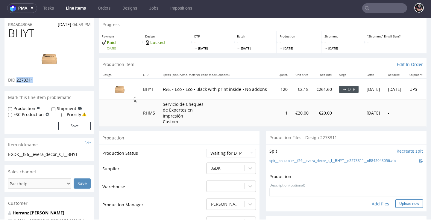
click at [396, 201] on button "Upload now" at bounding box center [409, 203] width 28 height 8
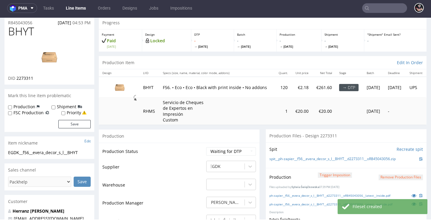
scroll to position [67, 0]
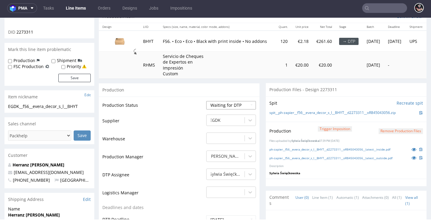
select select "dtp_production_ready"
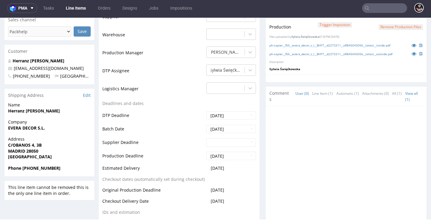
scroll to position [226, 0]
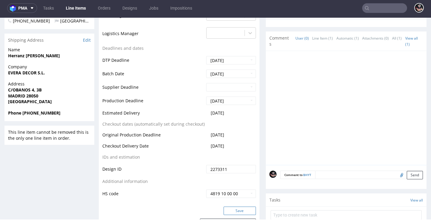
click at [233, 206] on button "Save" at bounding box center [240, 210] width 32 height 8
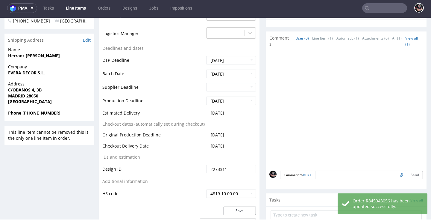
click at [72, 13] on nav "pma Tasks Line Items Orders Designs Jobs Impositions" at bounding box center [215, 8] width 431 height 19
click at [73, 13] on link "Line Items" at bounding box center [75, 8] width 27 height 10
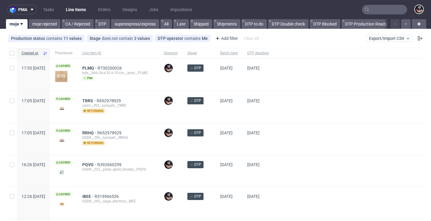
click at [104, 167] on div "EGDK__f33__polar_spirit_limited__PQVG" at bounding box center [118, 169] width 72 height 5
click at [97, 166] on span "PQVG" at bounding box center [89, 164] width 15 height 5
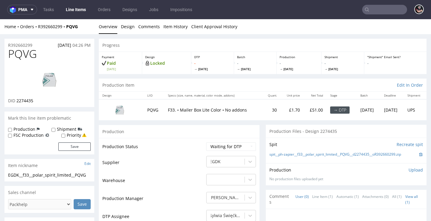
click at [26, 100] on span "2274435" at bounding box center [24, 101] width 17 height 6
copy span "2274435"
click at [280, 152] on link "spit__ph-zapier__f33__polar_spirit_limited__PQVG__d2274435__oR392660299.zip" at bounding box center [335, 154] width 132 height 5
click at [125, 27] on link "Design" at bounding box center [128, 26] width 14 height 15
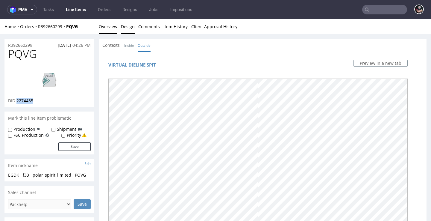
click at [110, 28] on link "Overview" at bounding box center [108, 26] width 19 height 15
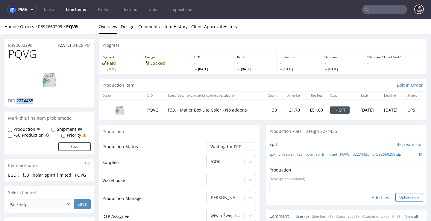
click at [395, 194] on button "Upload now" at bounding box center [409, 197] width 28 height 8
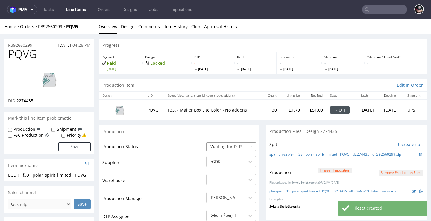
scroll to position [10, 0]
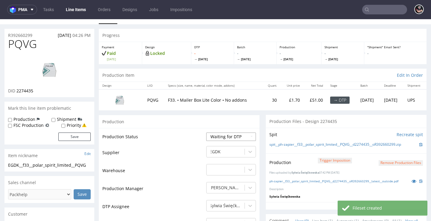
select select "dtp_production_ready"
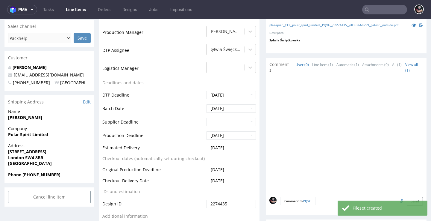
scroll to position [277, 0]
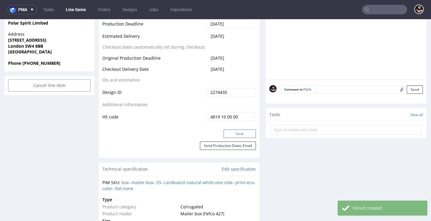
click at [233, 134] on button "Save" at bounding box center [240, 133] width 32 height 8
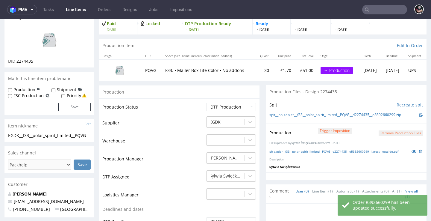
scroll to position [0, 0]
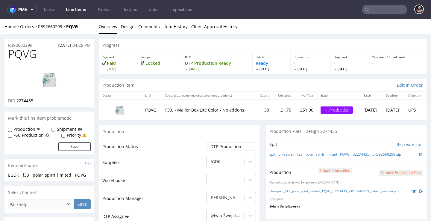
click at [79, 11] on link "Line Items" at bounding box center [75, 10] width 27 height 10
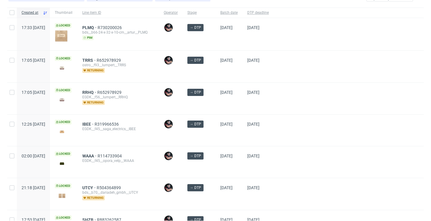
scroll to position [82, 0]
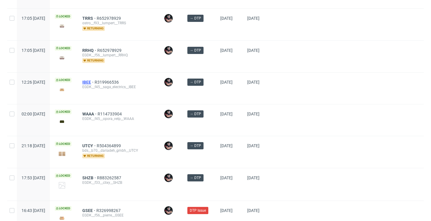
click at [95, 81] on span "IBEE" at bounding box center [88, 82] width 12 height 5
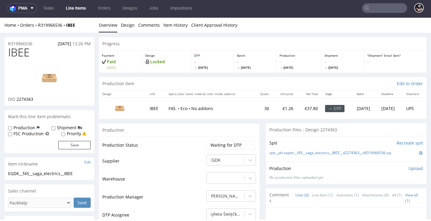
click at [27, 98] on span "2274363" at bounding box center [24, 99] width 17 height 6
copy span "2274363"
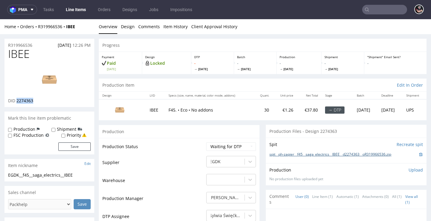
click at [339, 153] on link "spit__ph-zapier__f45__saga_electrics__IBEE__d2274363__oR319966536.zip" at bounding box center [330, 154] width 122 height 5
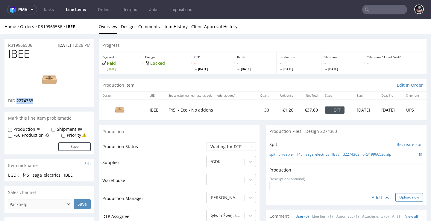
click at [395, 194] on button "Upload now" at bounding box center [409, 197] width 28 height 8
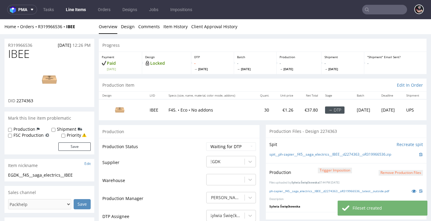
scroll to position [41, 0]
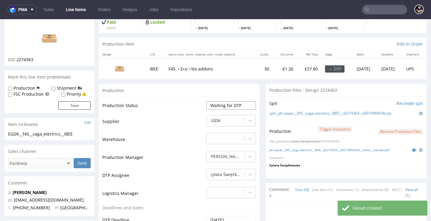
select select "dtp_production_ready"
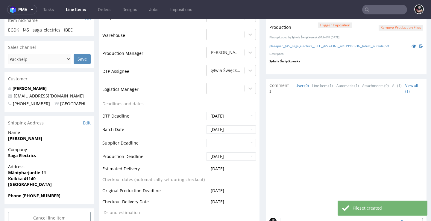
scroll to position [207, 0]
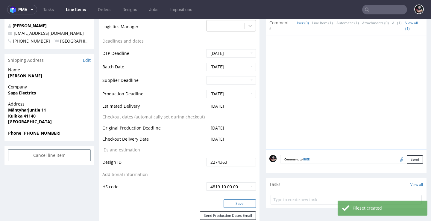
click at [236, 199] on button "Save" at bounding box center [240, 203] width 32 height 8
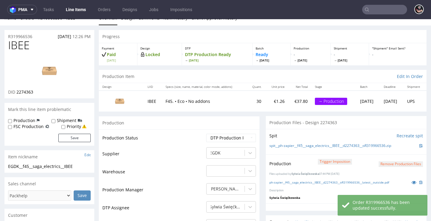
scroll to position [0, 0]
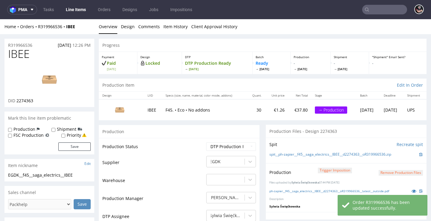
click at [77, 10] on link "Line Items" at bounding box center [75, 10] width 27 height 10
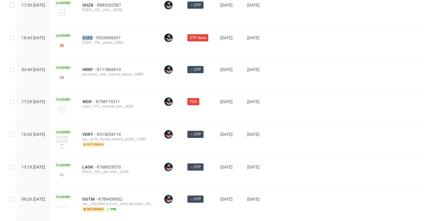
scroll to position [300, 0]
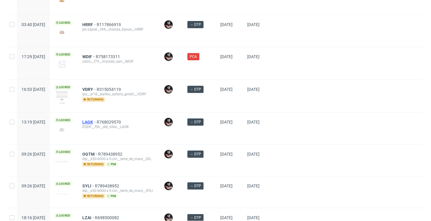
click at [97, 122] on span "LAGK" at bounding box center [89, 121] width 14 height 5
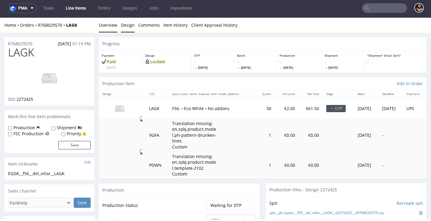
click at [127, 26] on link "Design" at bounding box center [128, 25] width 14 height 15
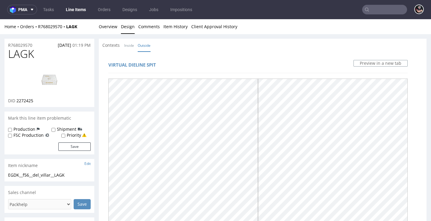
click at [118, 25] on li "Overview" at bounding box center [110, 27] width 22 height 6
click at [114, 25] on link "Overview" at bounding box center [108, 26] width 19 height 15
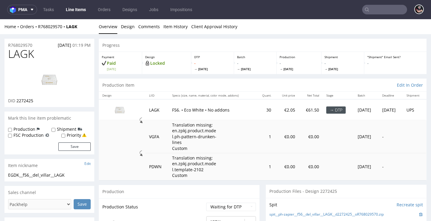
click at [26, 100] on span "2272425" at bounding box center [24, 101] width 17 height 6
copy span "2272425"
click at [122, 28] on link "Design" at bounding box center [128, 26] width 14 height 15
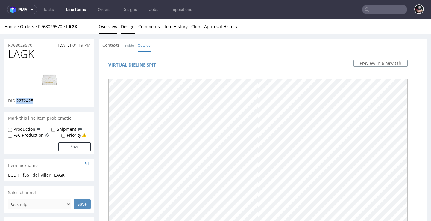
click at [110, 24] on link "Overview" at bounding box center [108, 26] width 19 height 15
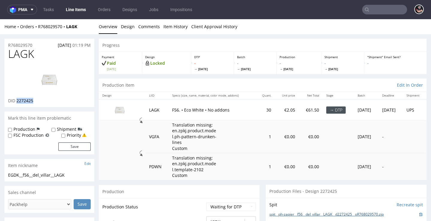
click at [318, 212] on link "spit__ph-zapier__f56__del_villar__LAGK__d2272425__oR768029570.zip" at bounding box center [326, 214] width 114 height 5
click at [128, 28] on link "Design" at bounding box center [128, 26] width 14 height 15
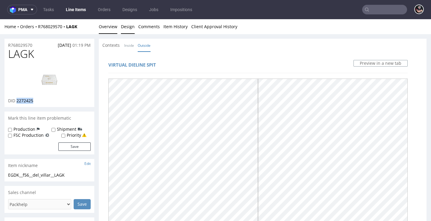
click at [112, 27] on link "Overview" at bounding box center [108, 26] width 19 height 15
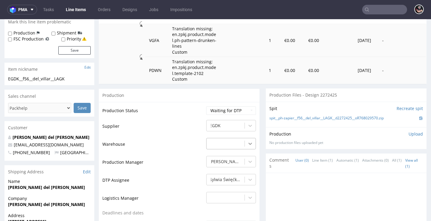
scroll to position [103, 0]
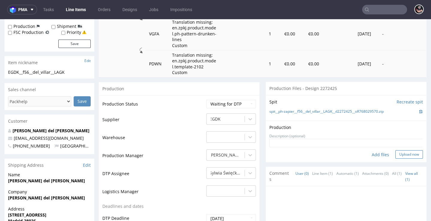
click at [403, 150] on button "Upload now" at bounding box center [409, 154] width 28 height 8
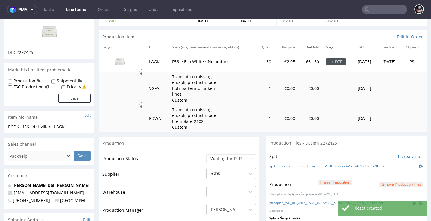
scroll to position [103, 0]
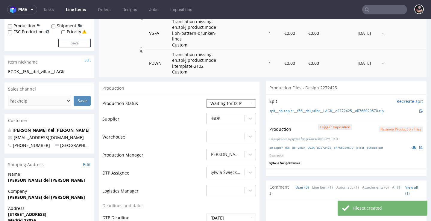
select select "dtp_production_ready"
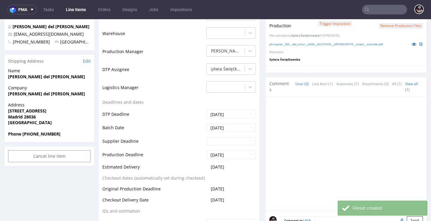
scroll to position [274, 0]
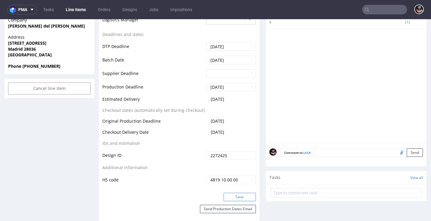
click at [237, 194] on button "Save" at bounding box center [240, 196] width 32 height 8
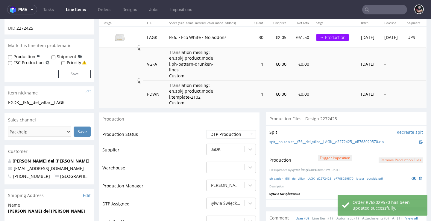
scroll to position [0, 0]
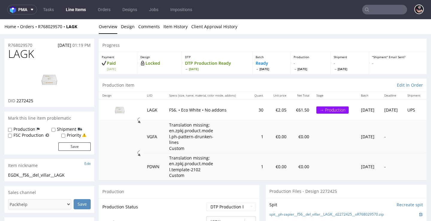
click at [75, 11] on link "Line Items" at bounding box center [75, 10] width 27 height 10
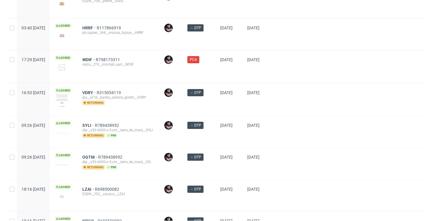
scroll to position [301, 0]
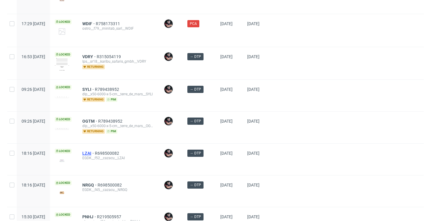
click at [95, 153] on span "LZAI" at bounding box center [88, 153] width 13 height 5
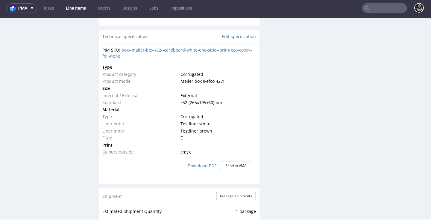
scroll to position [489, 0]
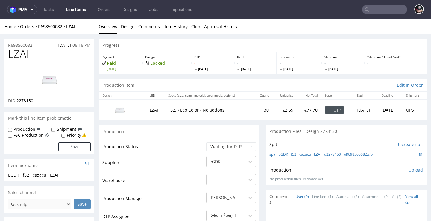
click at [25, 101] on span "2273150" at bounding box center [24, 101] width 17 height 6
copy span "2273150"
click at [307, 152] on link "spit__EGDK__f52__cazacu__LZAI__d2273150__oR698500082.zip" at bounding box center [320, 154] width 103 height 5
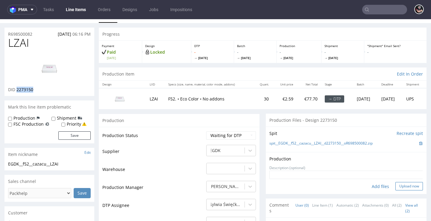
click at [395, 183] on button "Upload now" at bounding box center [409, 186] width 28 height 8
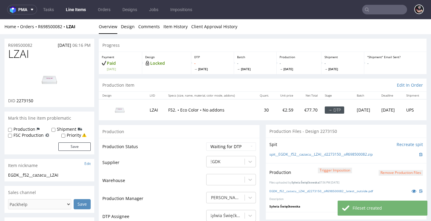
scroll to position [54, 0]
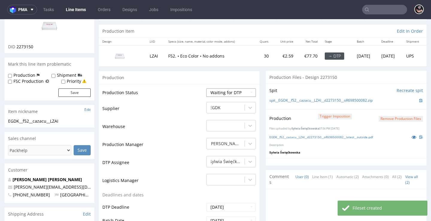
select select "dtp_production_ready"
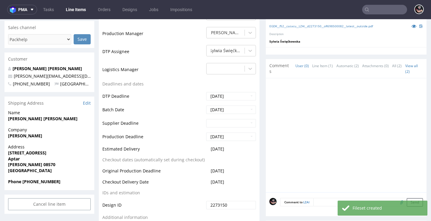
scroll to position [210, 0]
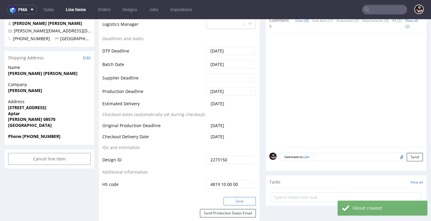
click at [235, 203] on button "Save" at bounding box center [240, 201] width 32 height 8
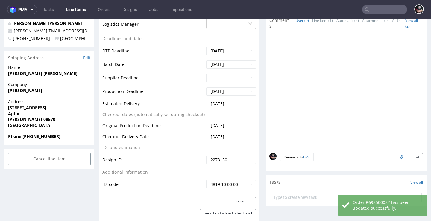
click at [80, 9] on link "Line Items" at bounding box center [75, 10] width 27 height 10
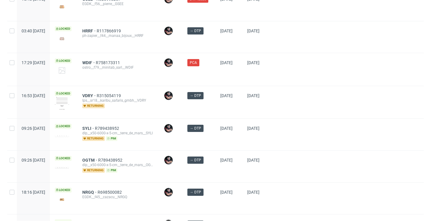
scroll to position [304, 0]
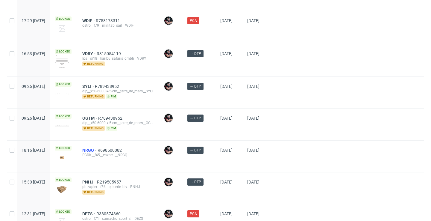
click at [98, 151] on span "NRGQ" at bounding box center [89, 150] width 15 height 5
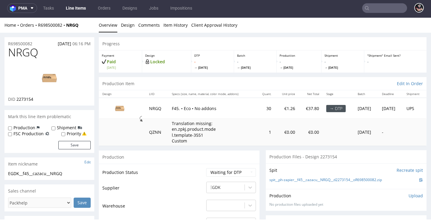
click at [23, 101] on span "2273154" at bounding box center [24, 99] width 17 height 6
copy span "2273154"
click at [129, 23] on link "Design" at bounding box center [128, 25] width 14 height 15
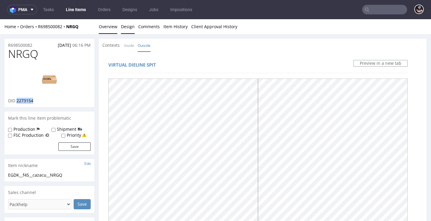
click at [106, 25] on link "Overview" at bounding box center [108, 26] width 19 height 15
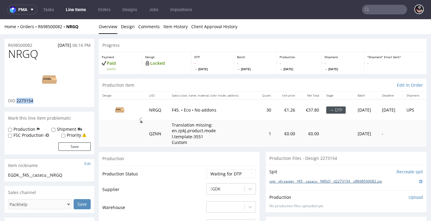
click at [309, 179] on link "spit__ph-zapier__f45__cazacu__NRGQ__d2273154__oR698500082.zip" at bounding box center [325, 181] width 113 height 5
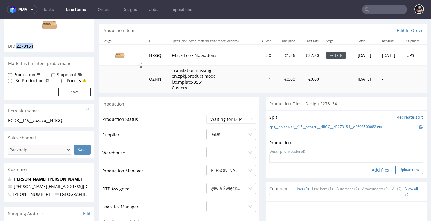
click at [398, 166] on button "Upload now" at bounding box center [409, 169] width 28 height 8
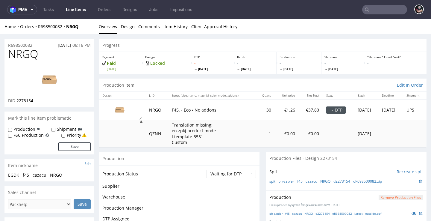
scroll to position [109, 0]
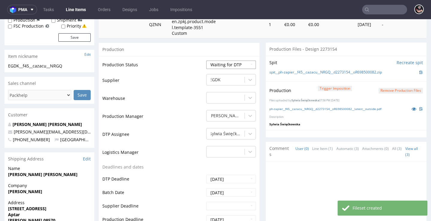
select select "dtp_production_ready"
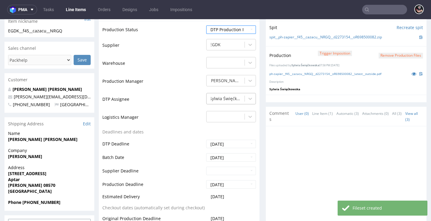
scroll to position [245, 0]
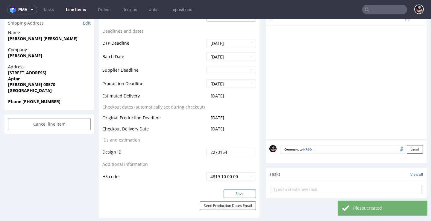
click at [235, 193] on button "Save" at bounding box center [240, 193] width 32 height 8
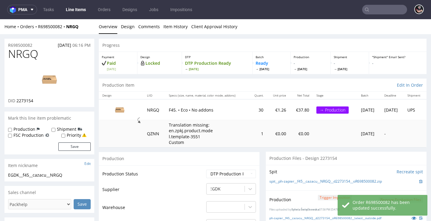
click at [69, 11] on link "Line Items" at bounding box center [75, 10] width 27 height 10
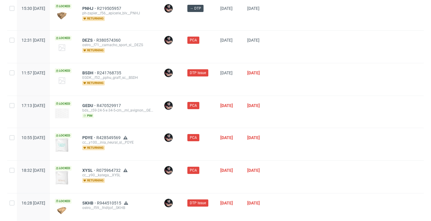
scroll to position [318, 0]
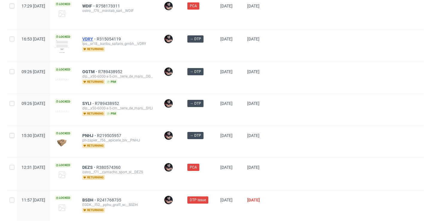
click at [97, 40] on span "VDRY" at bounding box center [89, 39] width 14 height 5
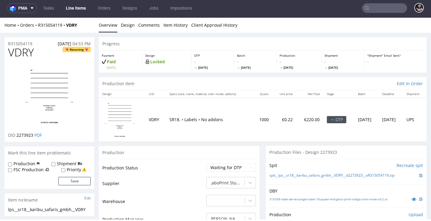
scroll to position [43, 0]
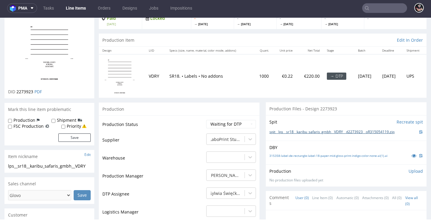
click at [284, 132] on link "spit__lps__sr18__karibu_safaris_gmbh__VDRY__d2273923__oR315054119.zip" at bounding box center [331, 131] width 125 height 5
click at [304, 154] on link "315358-label-de-rectangle-label-18-paper-mid-gloss-print-indigo-color-none-ai(1…" at bounding box center [328, 155] width 118 height 4
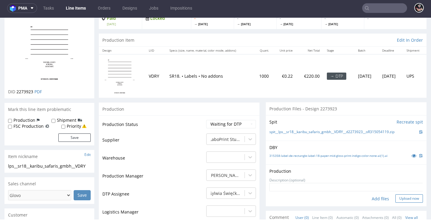
click at [404, 194] on button "Upload now" at bounding box center [409, 198] width 28 height 8
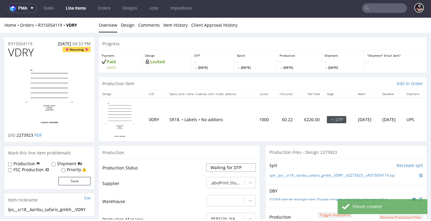
scroll to position [111, 0]
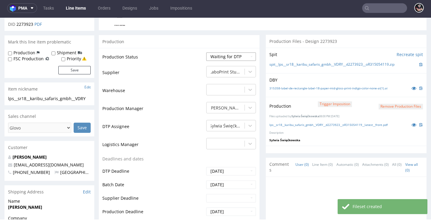
select select "dtp_production_ready"
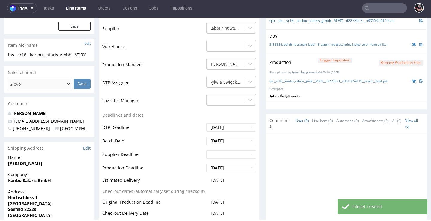
scroll to position [264, 0]
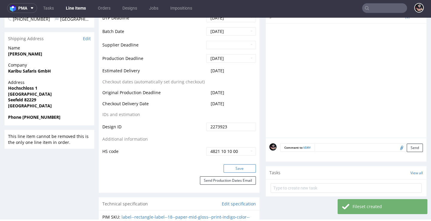
click at [234, 164] on button "Save" at bounding box center [240, 168] width 32 height 8
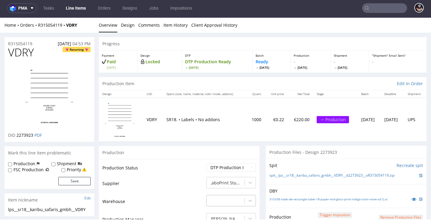
scroll to position [0, 0]
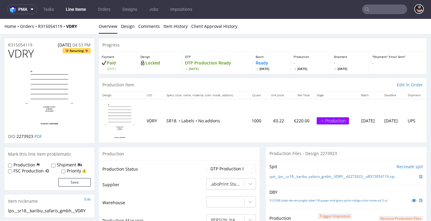
click at [78, 11] on link "Line Items" at bounding box center [75, 9] width 27 height 10
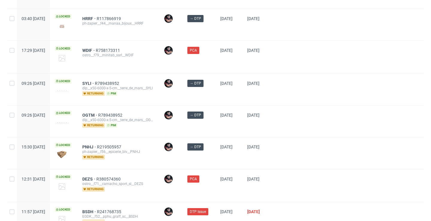
scroll to position [290, 0]
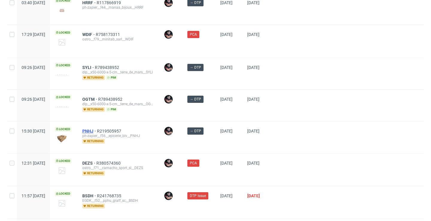
click at [97, 132] on span "PNHJ" at bounding box center [89, 130] width 15 height 5
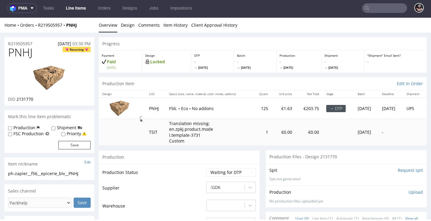
click at [28, 100] on span "2131770" at bounding box center [24, 99] width 17 height 6
copy span "2131770"
click at [129, 27] on link "Design" at bounding box center [128, 25] width 14 height 15
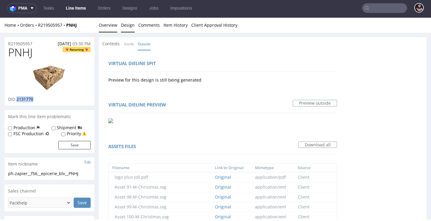
click at [106, 25] on link "Overview" at bounding box center [108, 25] width 19 height 15
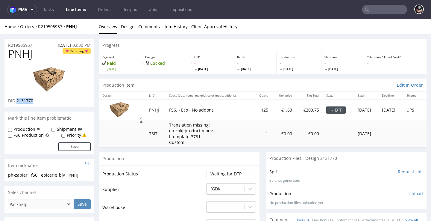
click at [56, 77] on img at bounding box center [49, 79] width 48 height 27
click at [25, 173] on div "ph-zapier__f56__epicerie_blv__PNHJ" at bounding box center [49, 175] width 83 height 6
copy div "ph-zapier__f56__epicerie_blv__PNHJ Update"
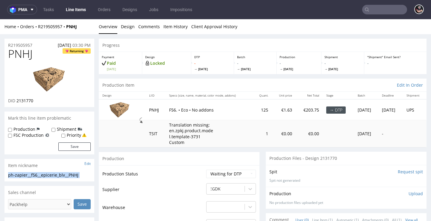
click at [25, 98] on span "2131770" at bounding box center [24, 101] width 17 height 6
copy span "2131770"
drag, startPoint x: 39, startPoint y: 44, endPoint x: -2, endPoint y: 45, distance: 41.0
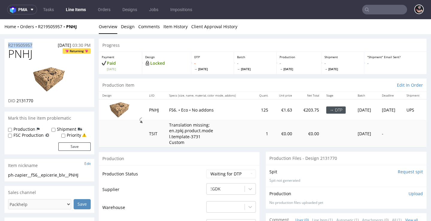
copy p "R219505957"
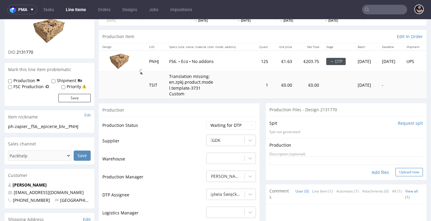
click at [395, 168] on button "Upload now" at bounding box center [409, 172] width 28 height 8
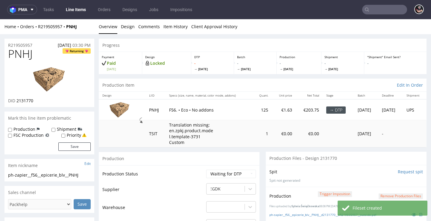
scroll to position [111, 0]
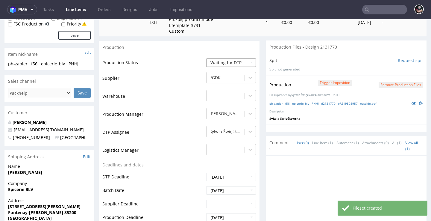
select select "dtp_production_ready"
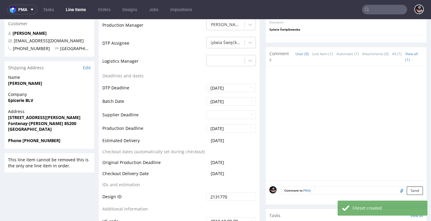
scroll to position [253, 0]
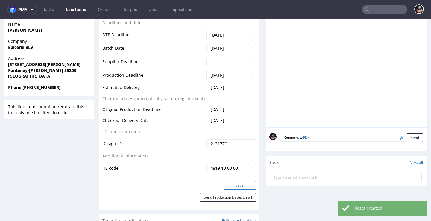
click at [234, 181] on button "Save" at bounding box center [240, 185] width 32 height 8
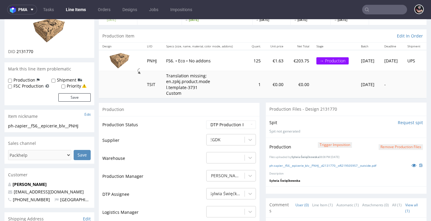
scroll to position [0, 0]
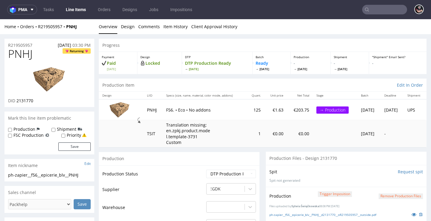
click at [75, 8] on link "Line Items" at bounding box center [75, 10] width 27 height 10
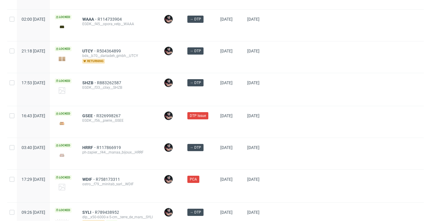
scroll to position [202, 0]
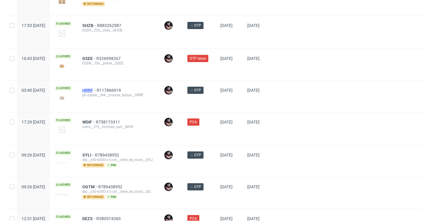
click at [97, 92] on span "HRRF" at bounding box center [89, 90] width 14 height 5
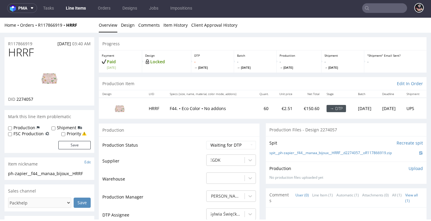
click at [32, 100] on span "2274057" at bounding box center [24, 99] width 17 height 6
click at [31, 99] on span "2274057" at bounding box center [24, 99] width 17 height 6
copy span "2274057"
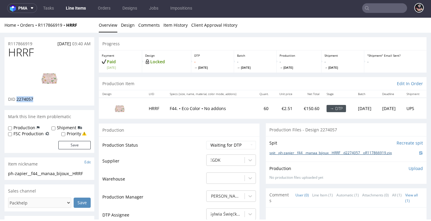
click at [284, 150] on link "spit__ph-zapier__f44__manaa_bijoux__HRRF__d2274057__oR117866919.zip" at bounding box center [330, 152] width 122 height 5
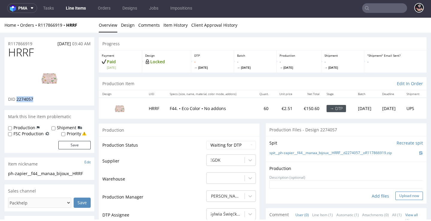
click at [395, 197] on button "Upload now" at bounding box center [409, 195] width 28 height 8
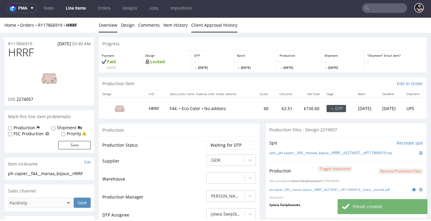
scroll to position [48, 0]
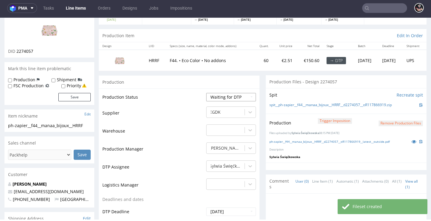
select select "dtp_production_ready"
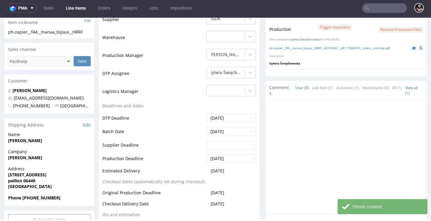
scroll to position [190, 0]
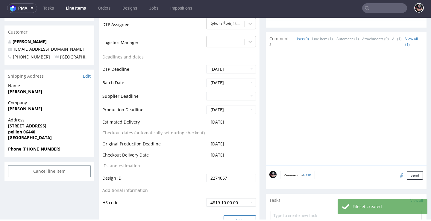
click at [231, 215] on button "Save" at bounding box center [240, 219] width 32 height 8
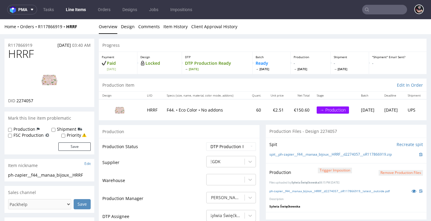
click at [86, 9] on link "Line Items" at bounding box center [75, 10] width 27 height 10
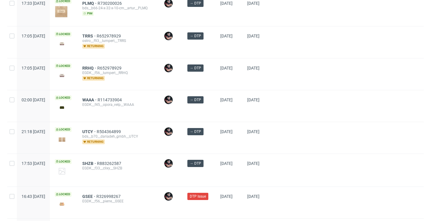
scroll to position [103, 0]
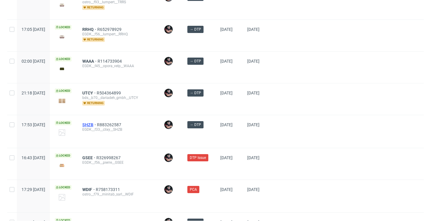
click at [97, 122] on span "SHZB" at bounding box center [89, 124] width 15 height 5
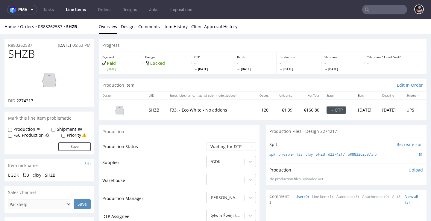
click at [31, 103] on span "2274217" at bounding box center [24, 101] width 17 height 6
copy span "2274217"
click at [309, 157] on link "spit__ph-zapier__f33__clixy__SHZB__d2274217__oR883262587.zip" at bounding box center [322, 154] width 107 height 5
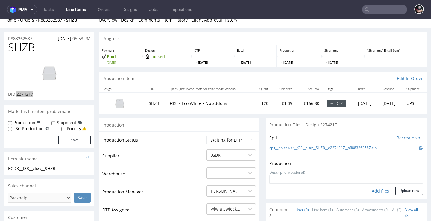
scroll to position [19, 0]
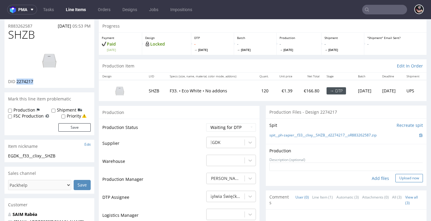
click at [395, 182] on button "Upload now" at bounding box center [409, 178] width 28 height 8
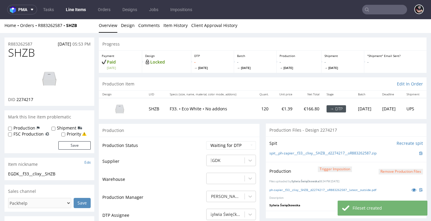
scroll to position [46, 0]
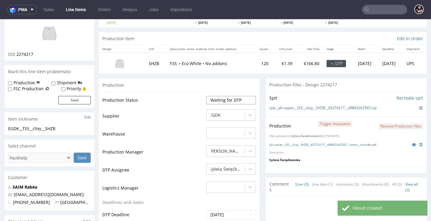
select select "dtp_production_ready"
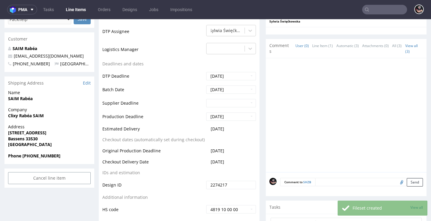
scroll to position [230, 0]
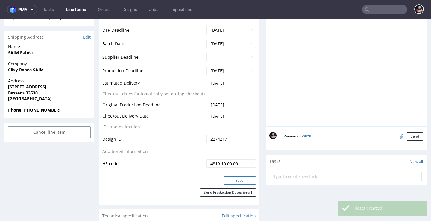
click at [227, 184] on button "Save" at bounding box center [240, 180] width 32 height 8
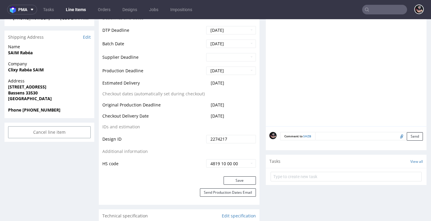
scroll to position [0, 0]
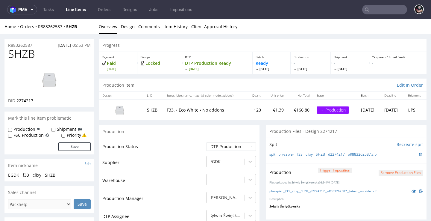
click at [77, 7] on link "Line Items" at bounding box center [75, 10] width 27 height 10
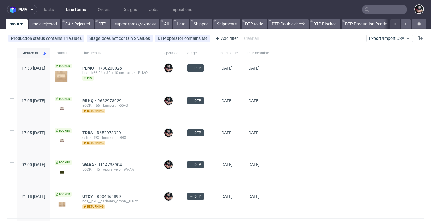
scroll to position [42, 0]
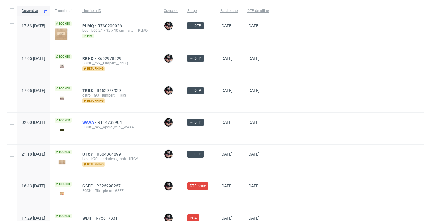
click at [98, 120] on span "WAAA" at bounding box center [89, 122] width 15 height 5
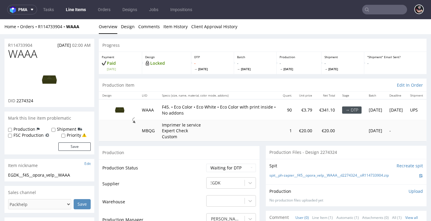
click at [25, 101] on span "2274324" at bounding box center [24, 101] width 17 height 6
copy span "2274324"
click at [348, 175] on link "spit__ph-zapier__f45__opora_velp__WAAA__d2274324__oR114733904.zip" at bounding box center [328, 175] width 119 height 5
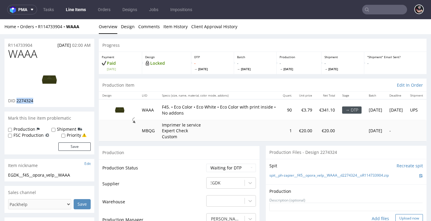
click at [400, 215] on button "Upload now" at bounding box center [409, 218] width 28 height 8
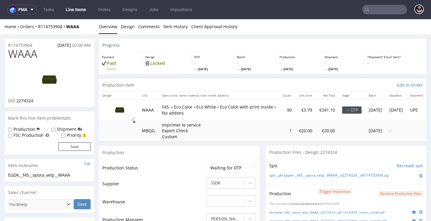
scroll to position [54, 0]
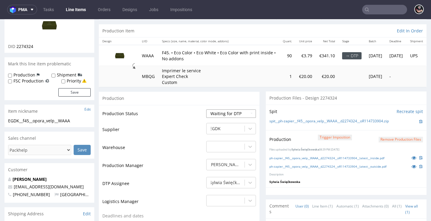
select select "dtp_production_ready"
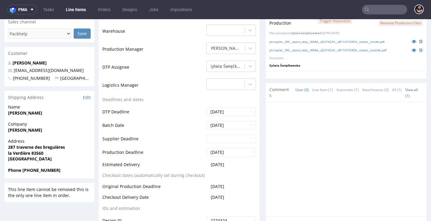
scroll to position [238, 0]
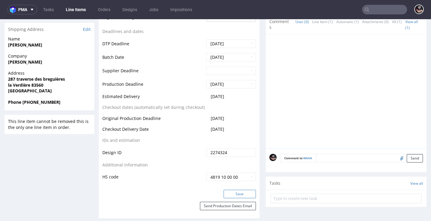
click at [226, 189] on button "Save" at bounding box center [240, 193] width 32 height 8
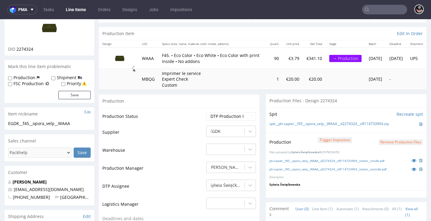
scroll to position [40, 0]
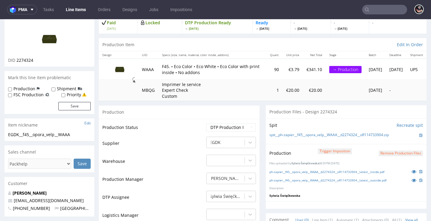
click at [86, 11] on link "Line Items" at bounding box center [75, 10] width 27 height 10
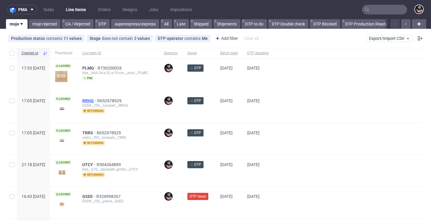
click at [97, 99] on span "RRHQ" at bounding box center [89, 100] width 15 height 5
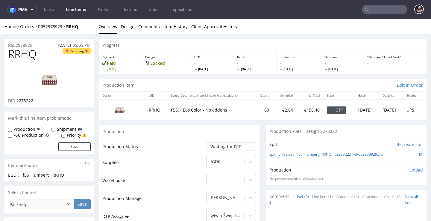
click at [26, 101] on span "2273222" at bounding box center [24, 101] width 17 height 6
copy span "2273222"
